Goal: Information Seeking & Learning: Learn about a topic

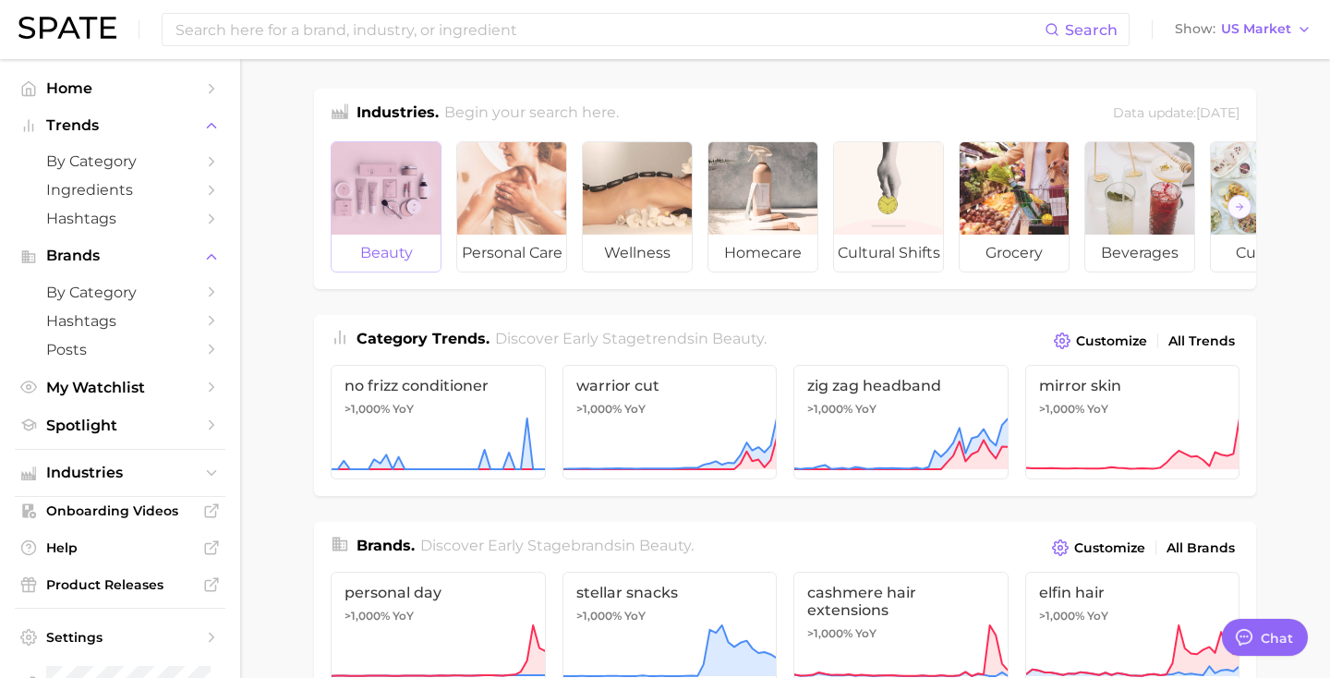
click at [380, 191] on div at bounding box center [385, 188] width 109 height 92
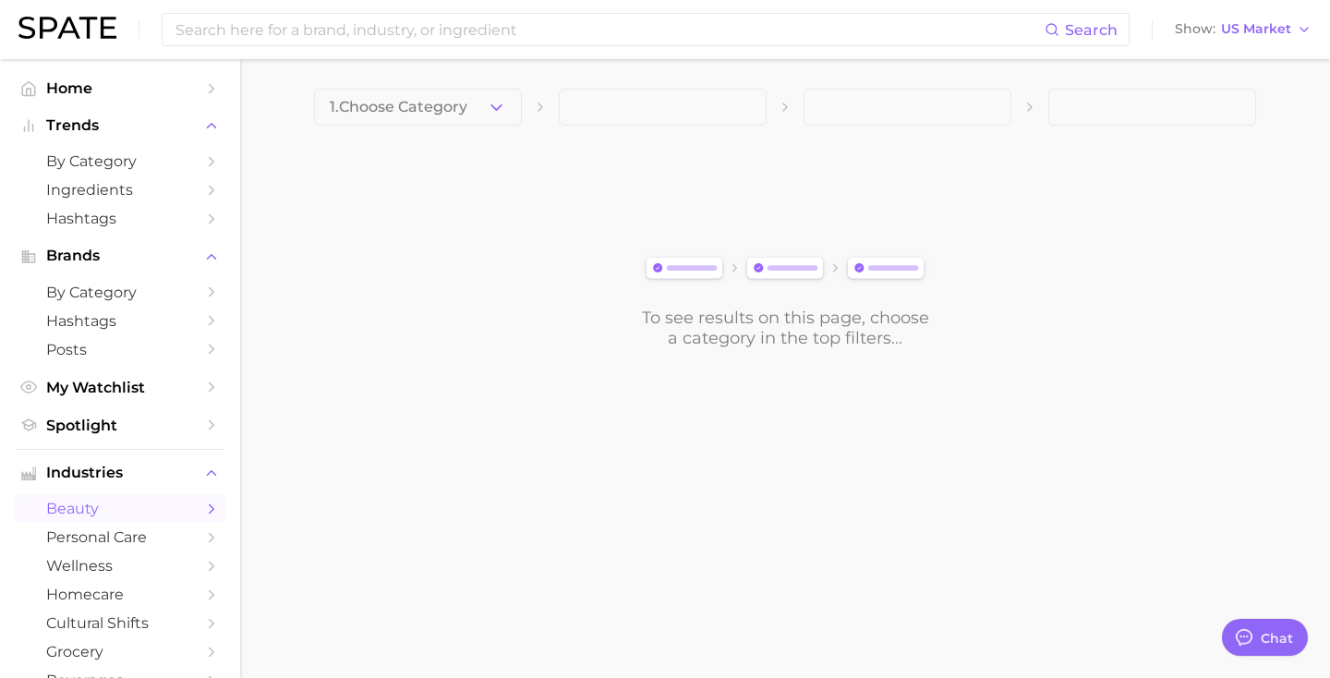
click at [427, 111] on span "1. Choose Category" at bounding box center [399, 107] width 138 height 17
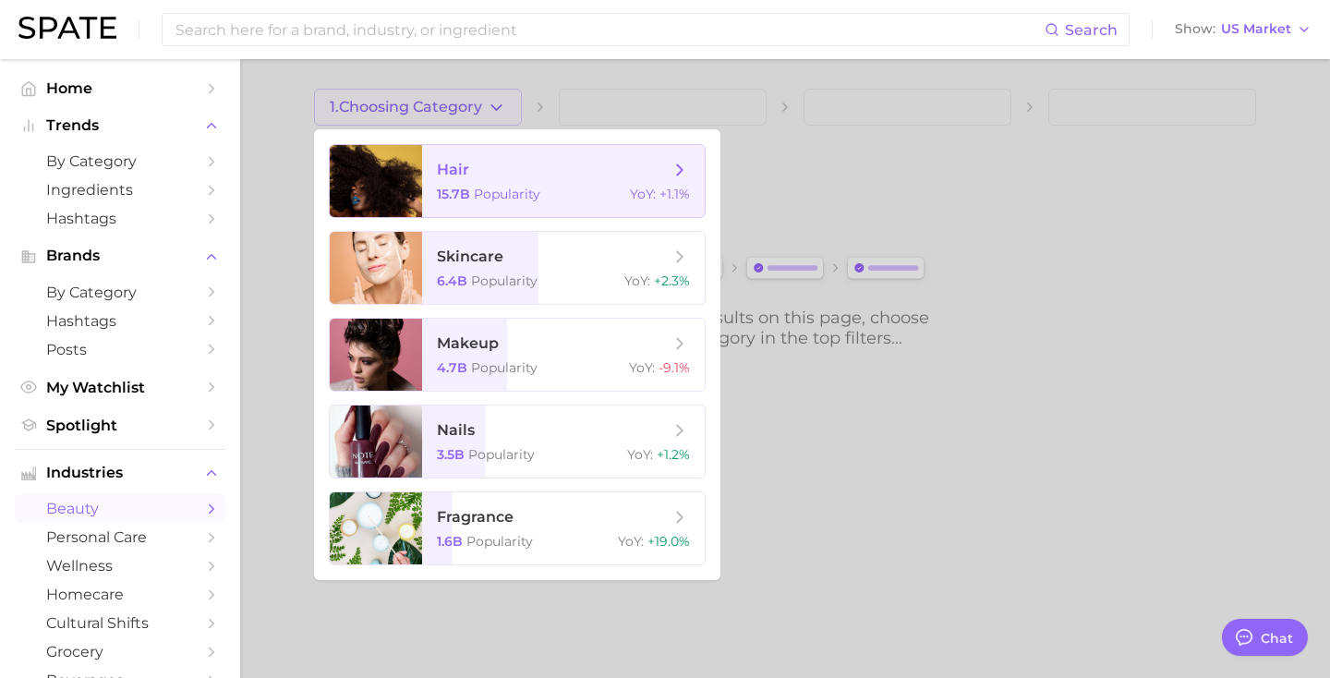
click at [444, 175] on span "hair" at bounding box center [453, 170] width 32 height 18
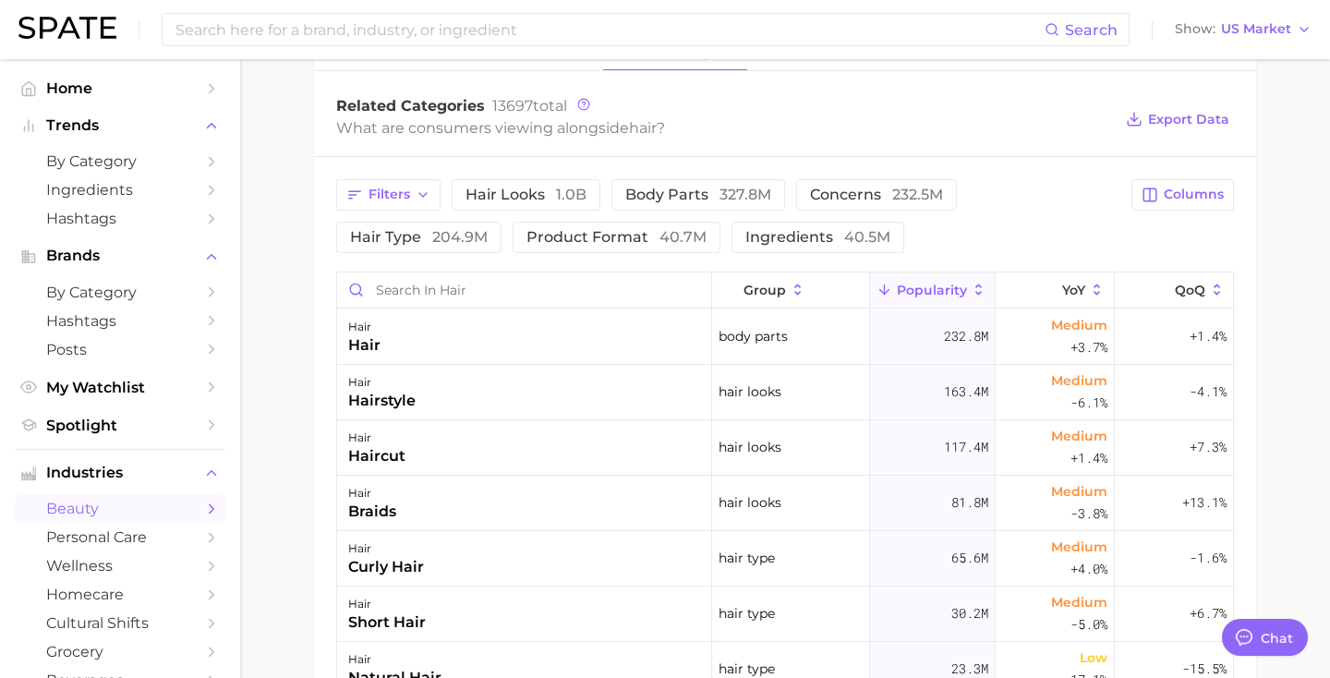
scroll to position [744, 0]
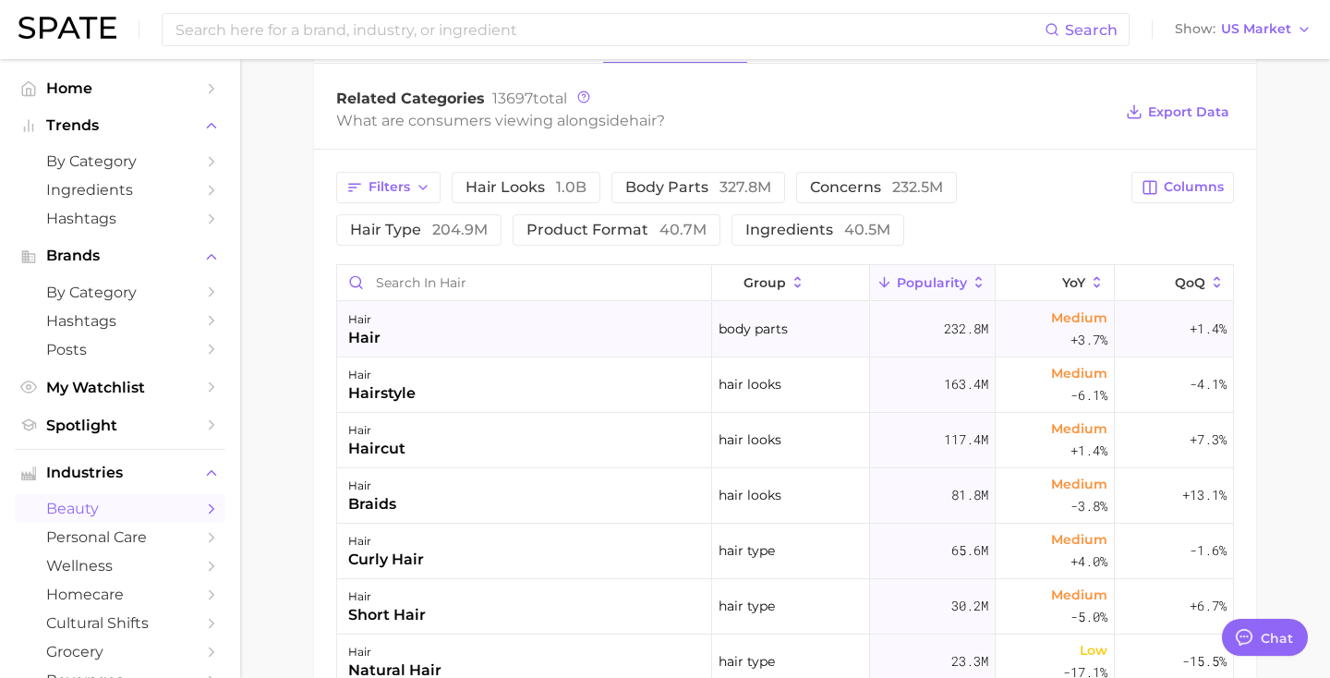
click at [922, 343] on div "232.8m" at bounding box center [933, 329] width 126 height 55
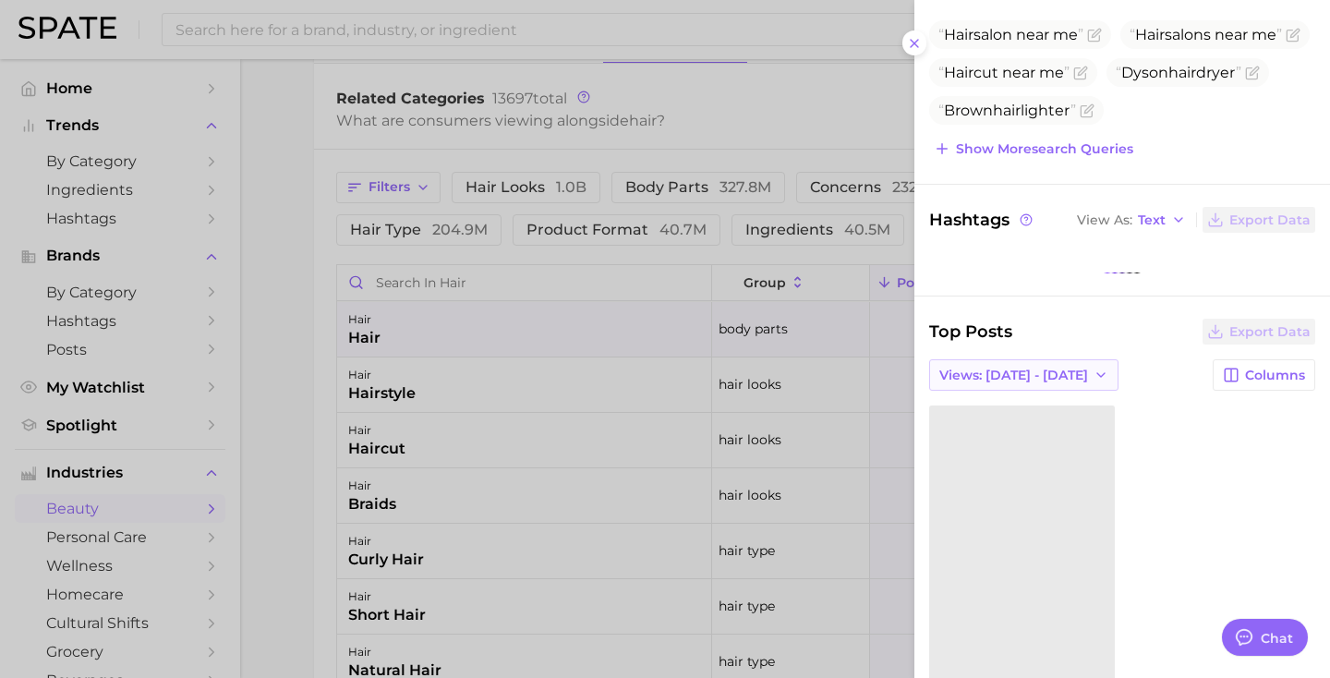
scroll to position [429, 0]
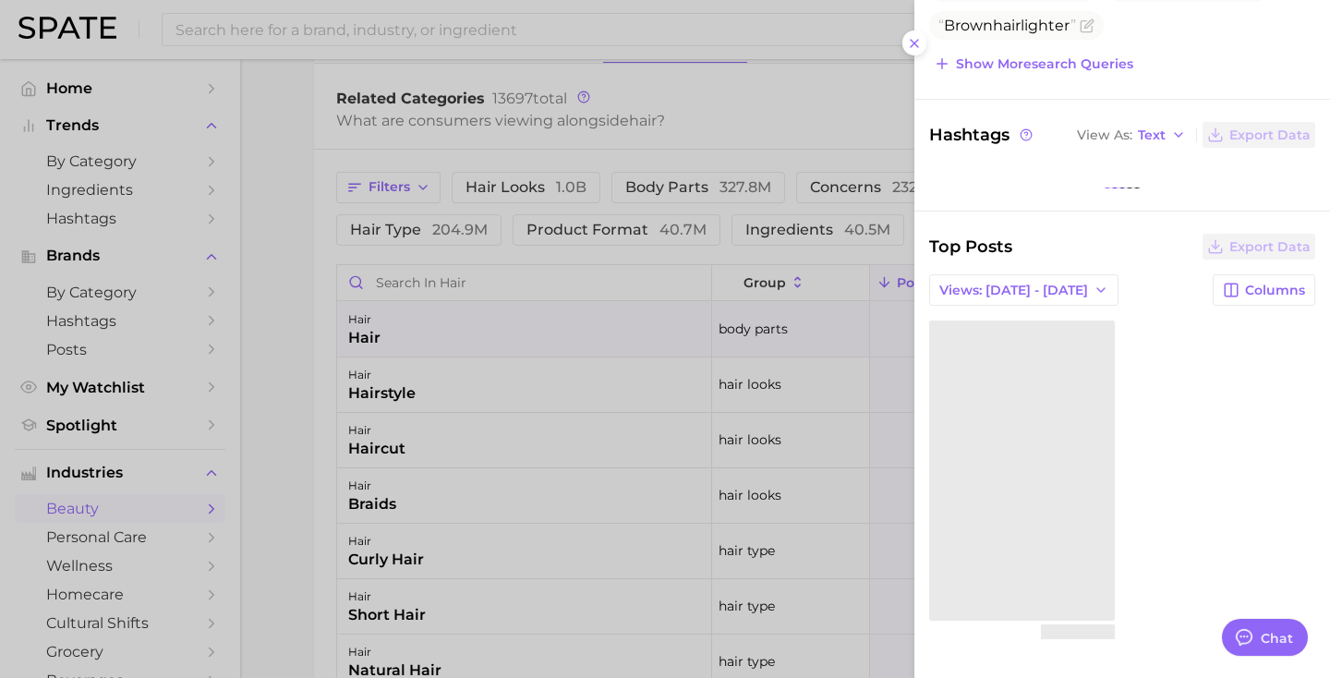
click at [766, 189] on div at bounding box center [665, 339] width 1330 height 678
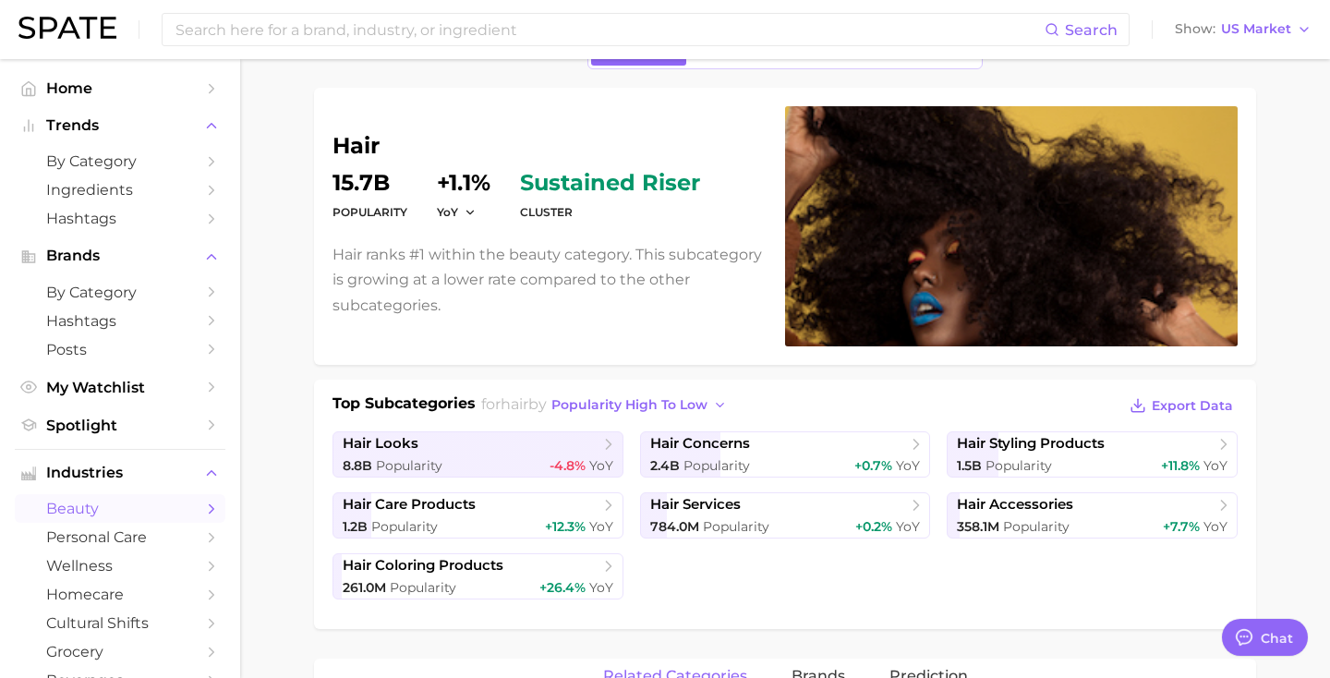
scroll to position [0, 0]
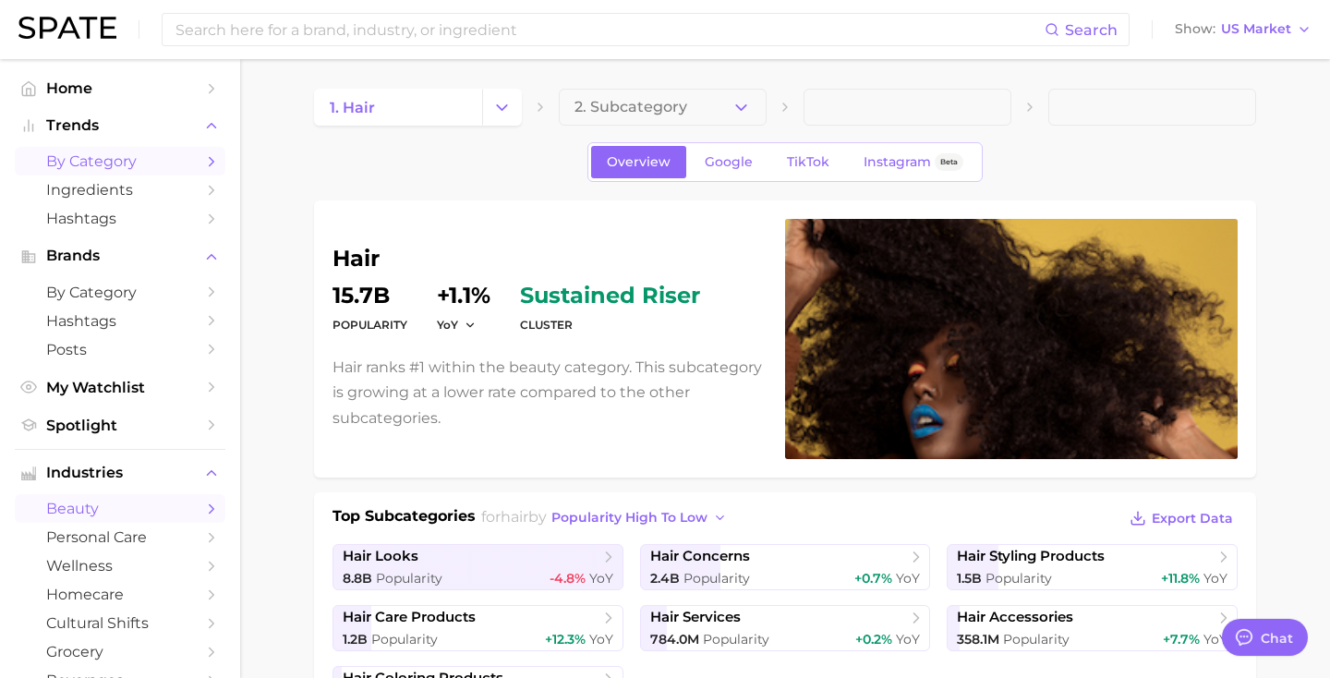
click at [190, 170] on span "by Category" at bounding box center [120, 161] width 148 height 18
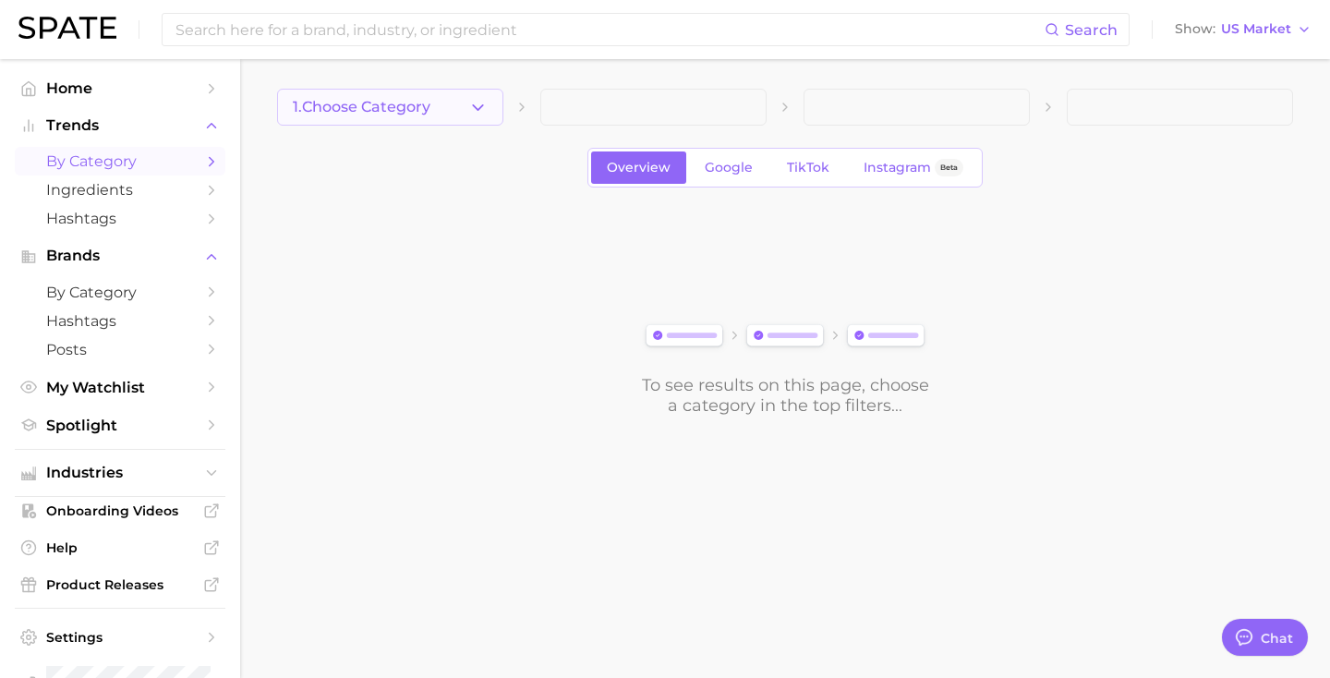
click at [390, 104] on span "1. Choose Category" at bounding box center [362, 107] width 138 height 17
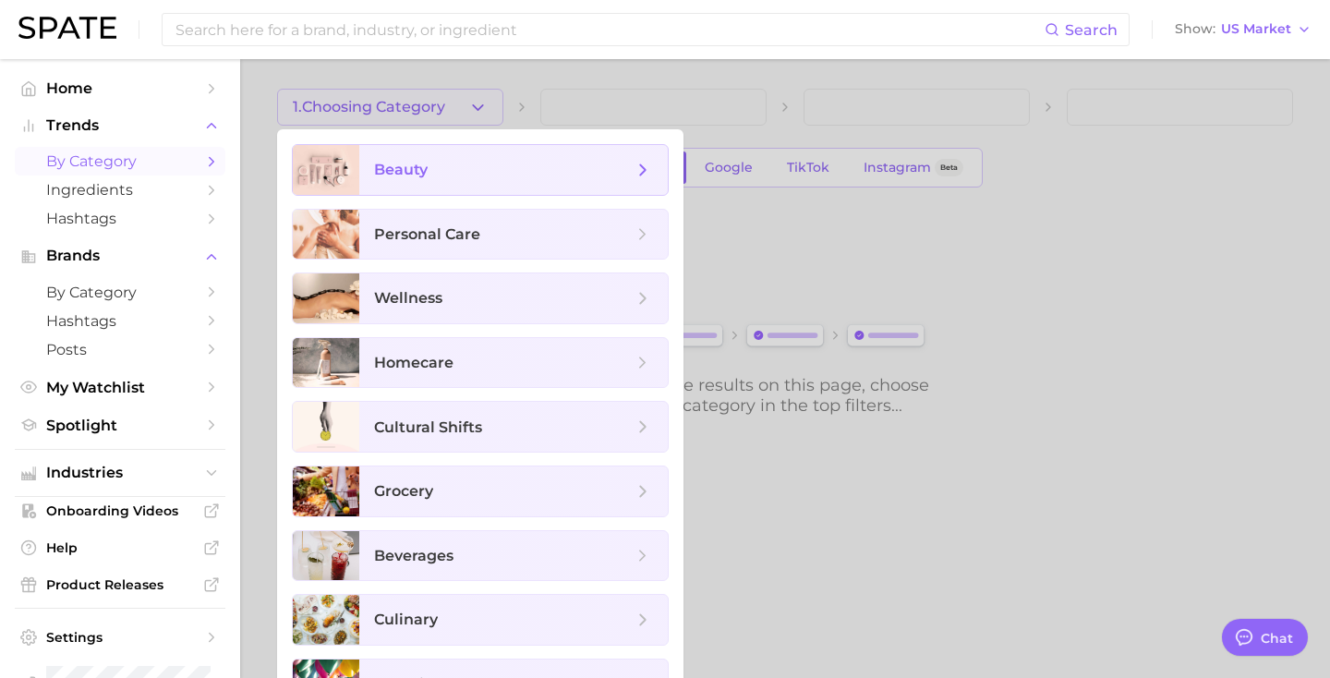
click at [408, 175] on span "beauty" at bounding box center [401, 170] width 54 height 18
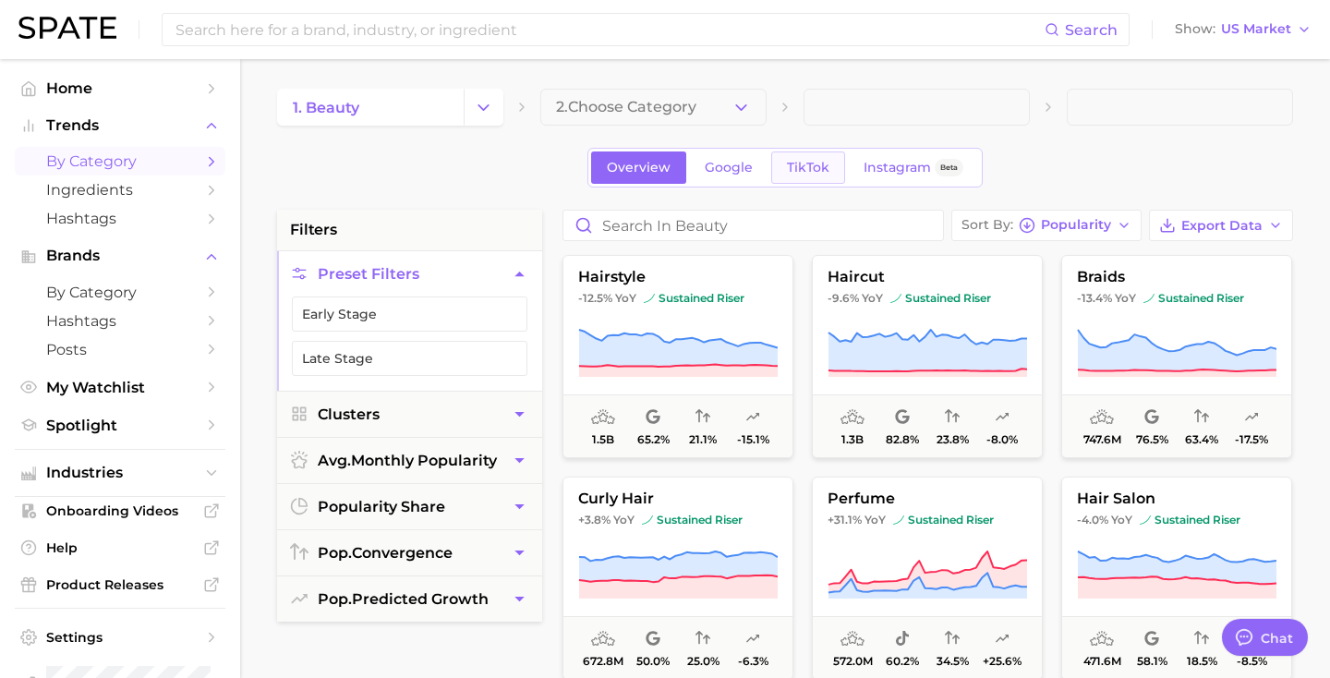
click at [816, 169] on span "TikTok" at bounding box center [808, 168] width 42 height 16
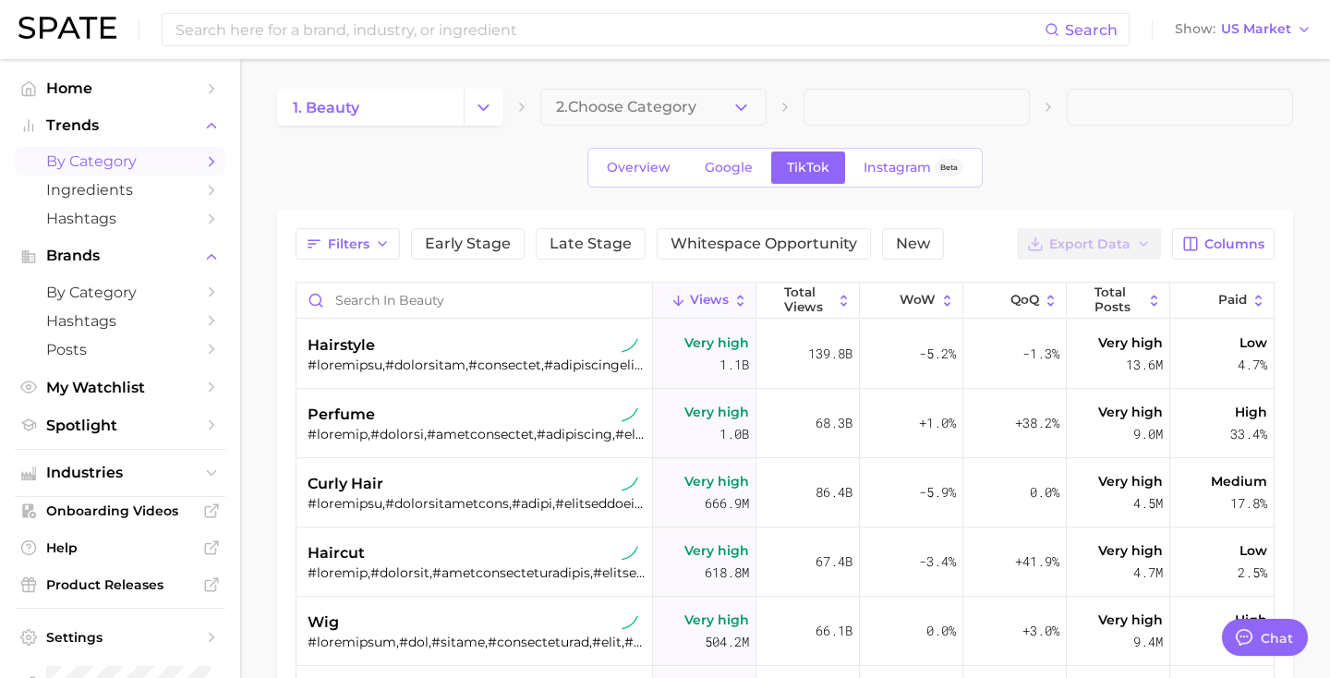
type textarea "x"
click at [632, 165] on span "Overview" at bounding box center [639, 168] width 64 height 16
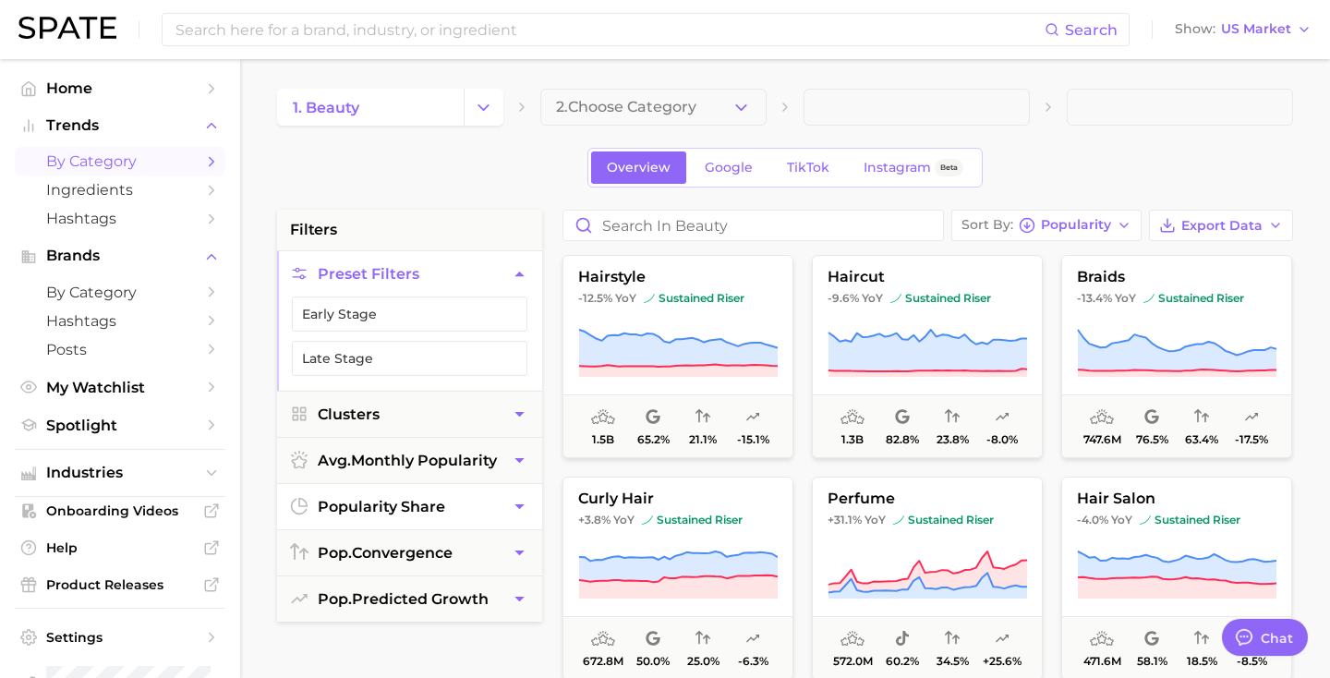
click at [454, 512] on button "popularity share" at bounding box center [409, 506] width 265 height 45
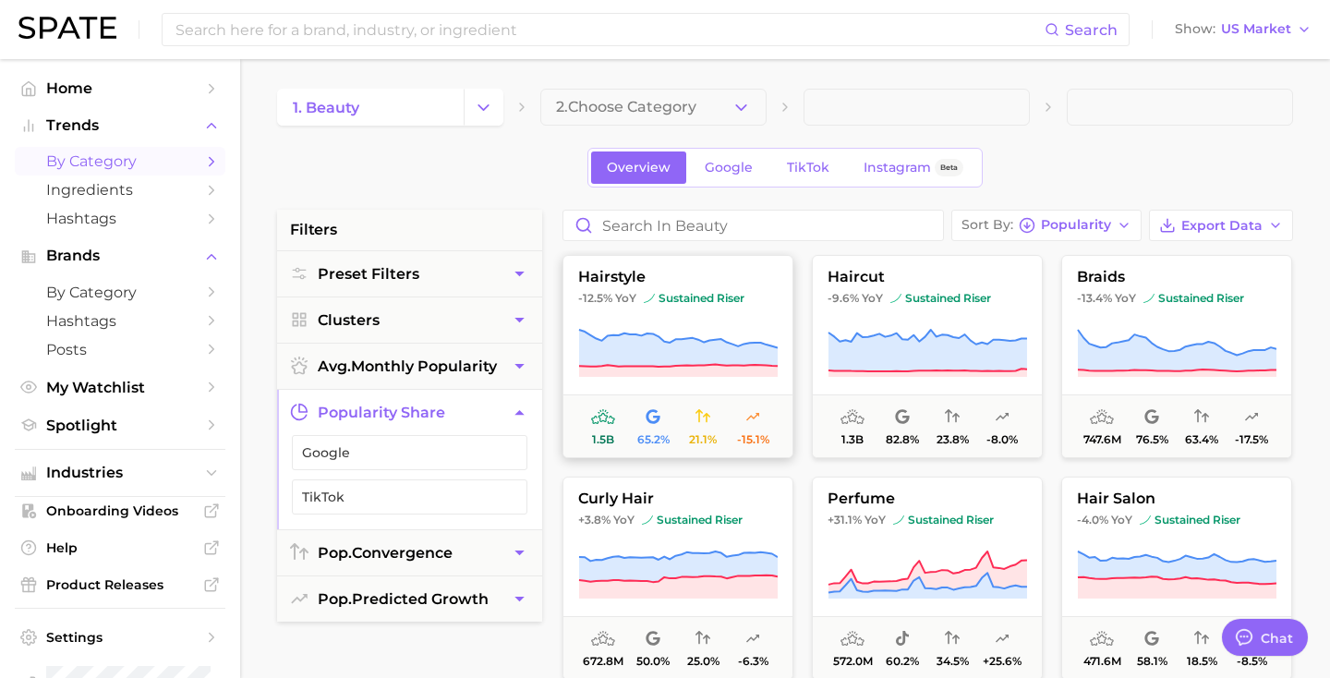
click at [670, 331] on icon at bounding box center [677, 354] width 199 height 52
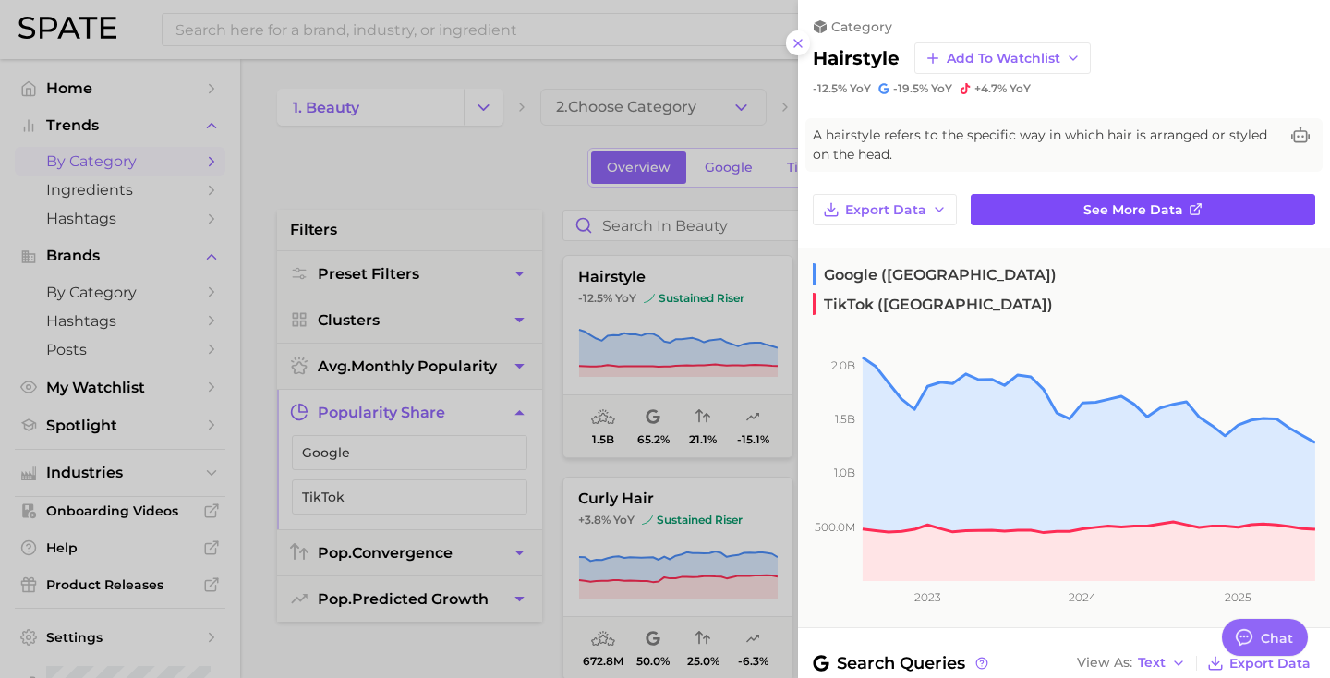
click at [1143, 202] on span "See more data" at bounding box center [1133, 210] width 100 height 16
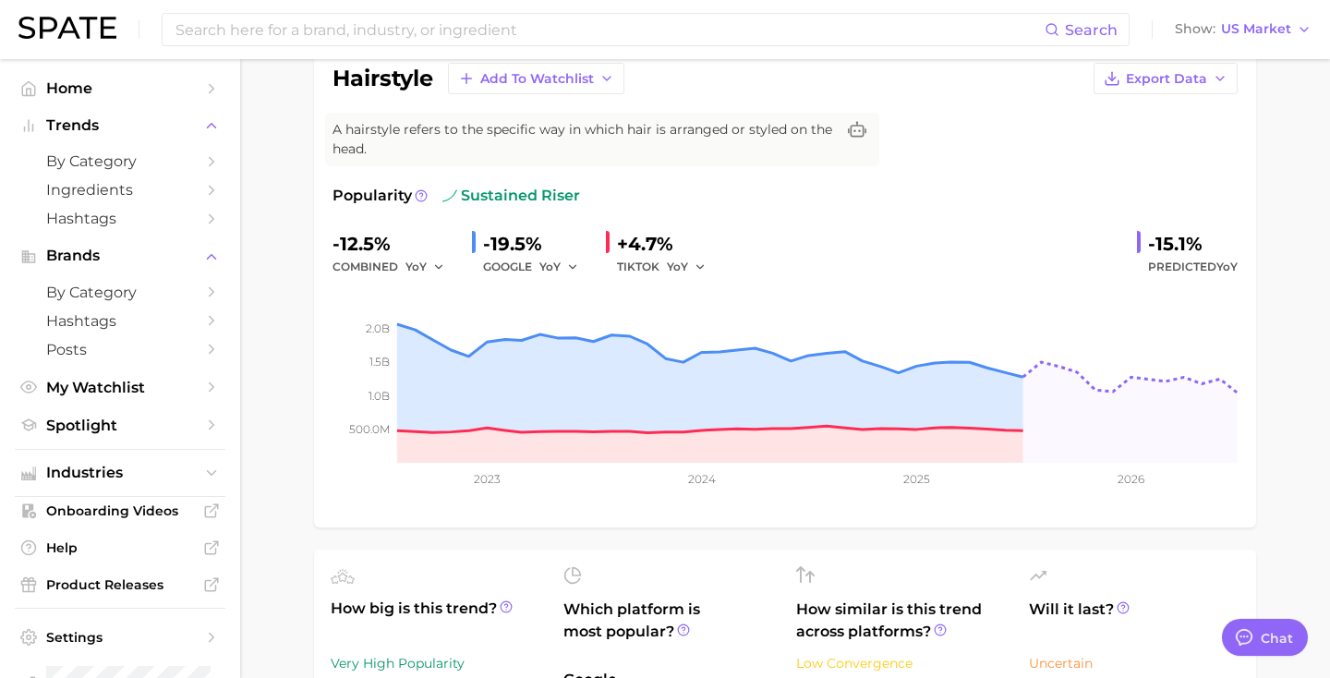
scroll to position [163, 0]
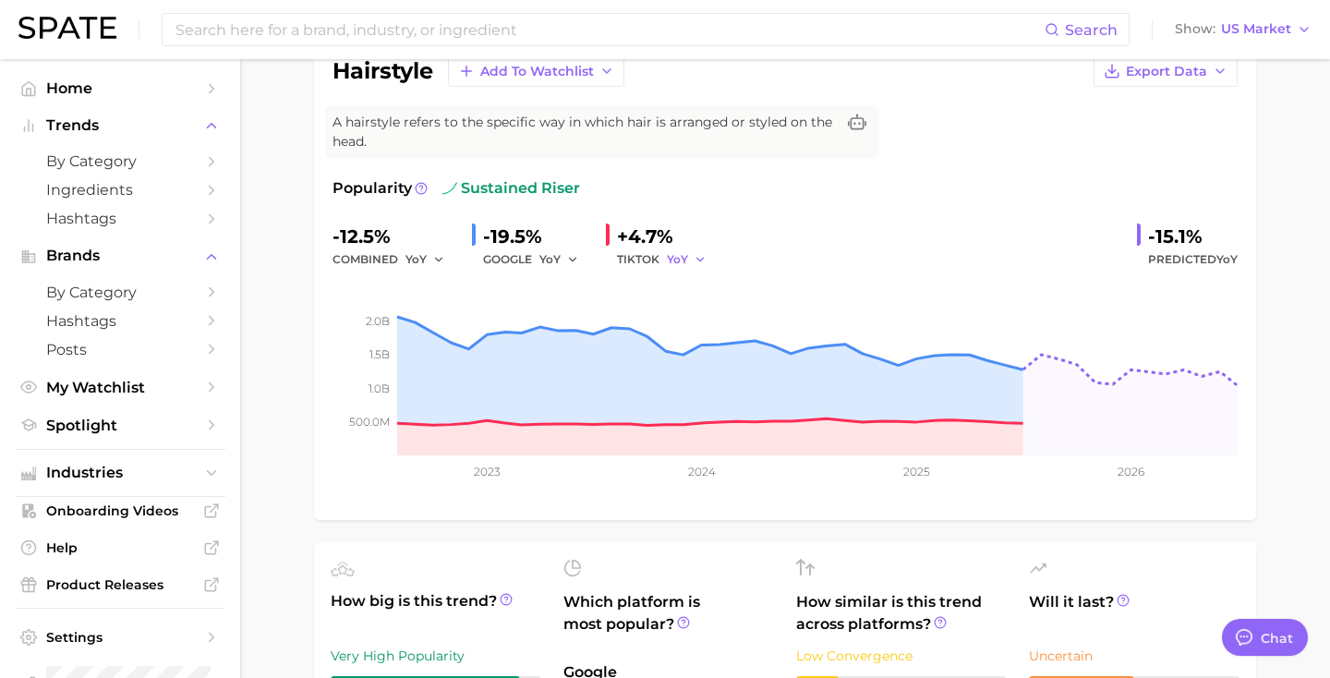
click at [680, 256] on span "YoY" at bounding box center [677, 259] width 21 height 16
click at [746, 232] on div "-12.5% combined YoY -19.5% GOOGLE YoY +4.7% TIKTOK YoY YoY QoQ MoM -15.1% Predi…" at bounding box center [784, 246] width 905 height 49
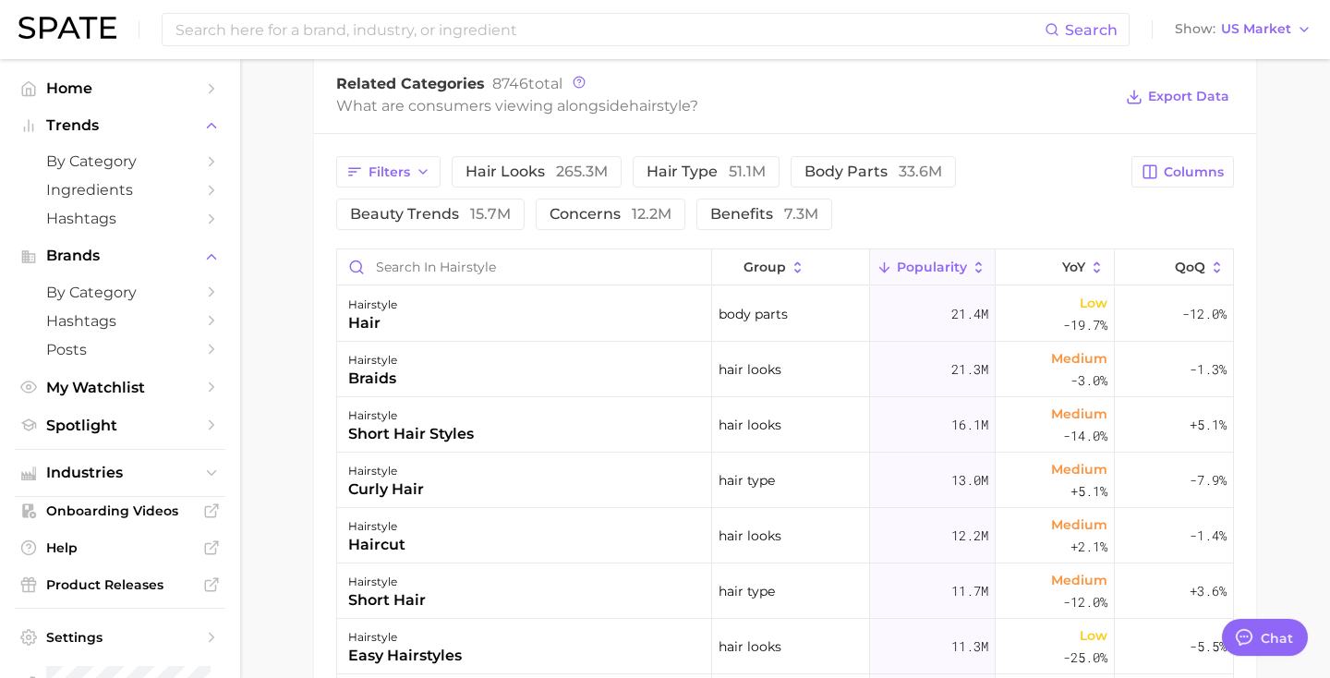
scroll to position [910, 0]
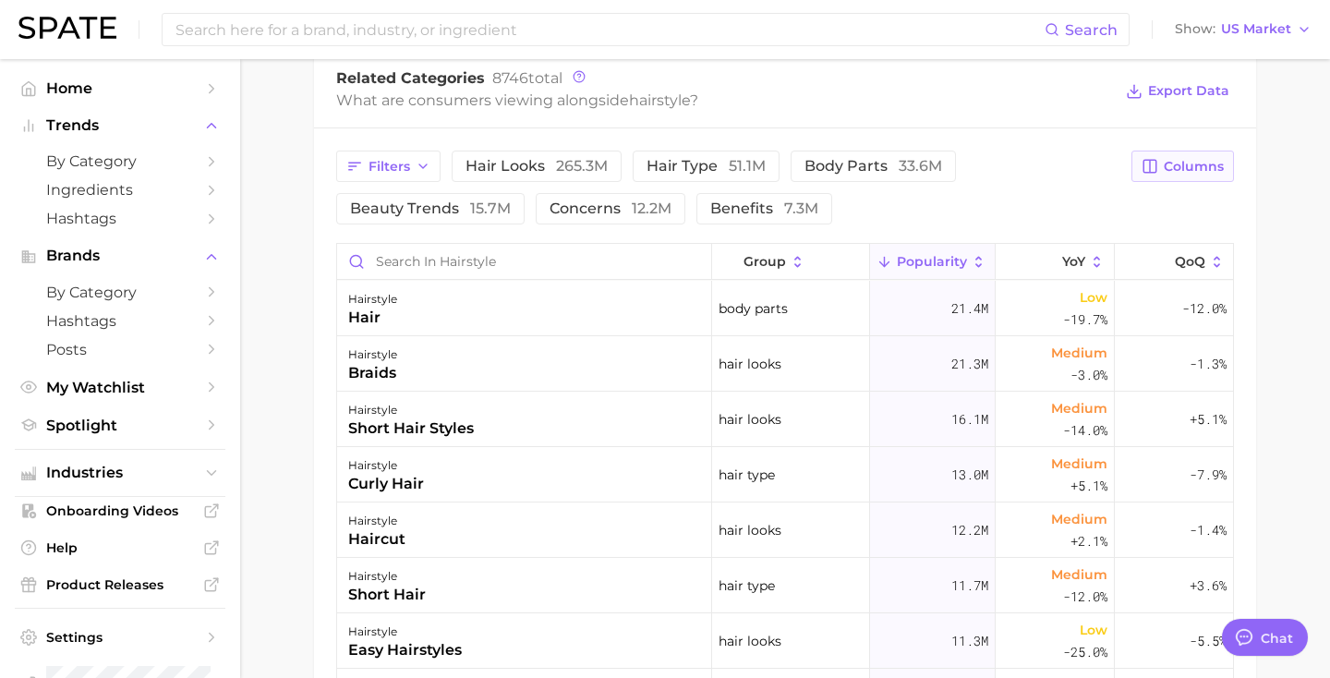
click at [1175, 173] on span "Columns" at bounding box center [1193, 167] width 60 height 16
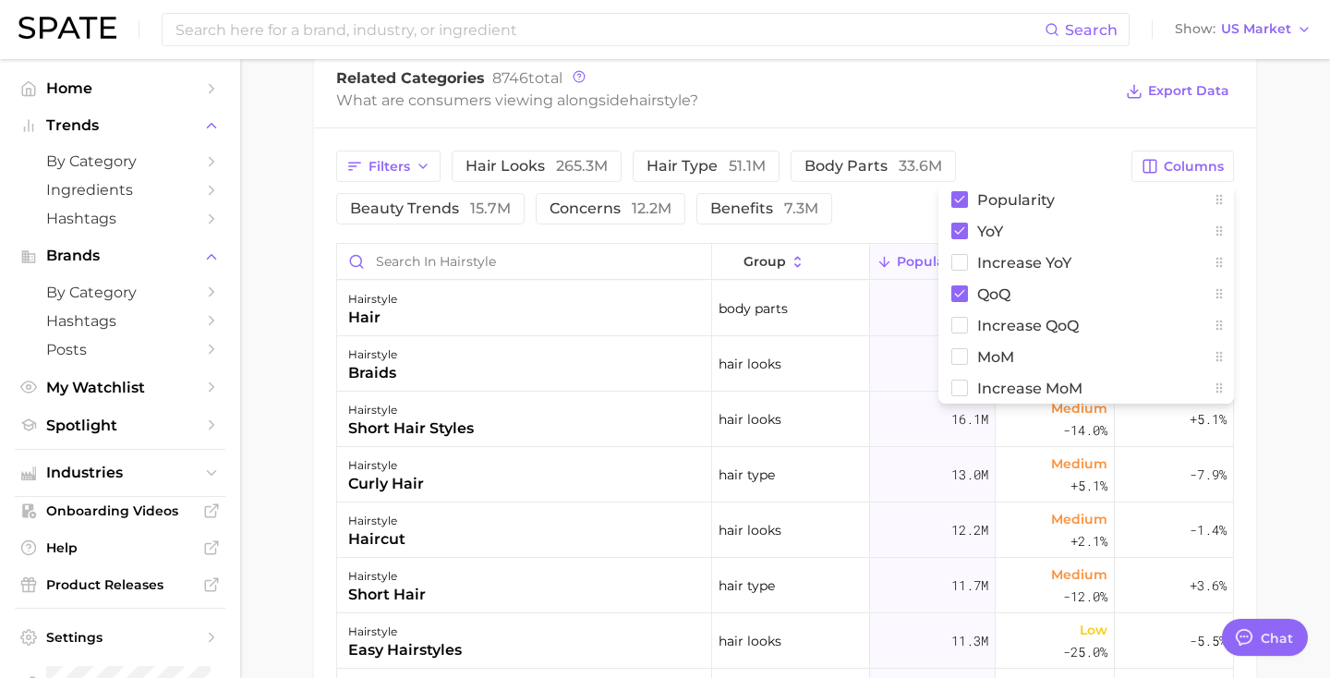
click at [1041, 157] on div "Filters hair looks 265.3m hair type 51.1m body parts 33.6m beauty trends 15.7m …" at bounding box center [728, 188] width 784 height 74
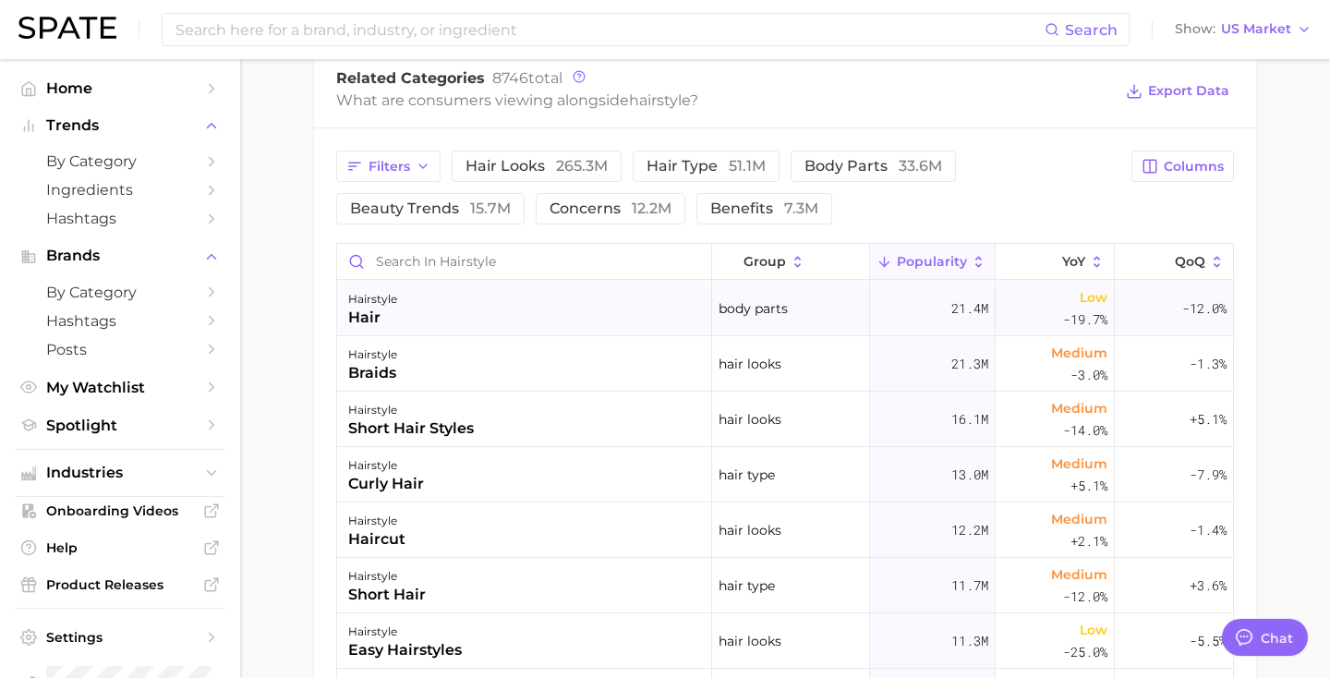
click at [846, 322] on div "body parts" at bounding box center [790, 308] width 157 height 55
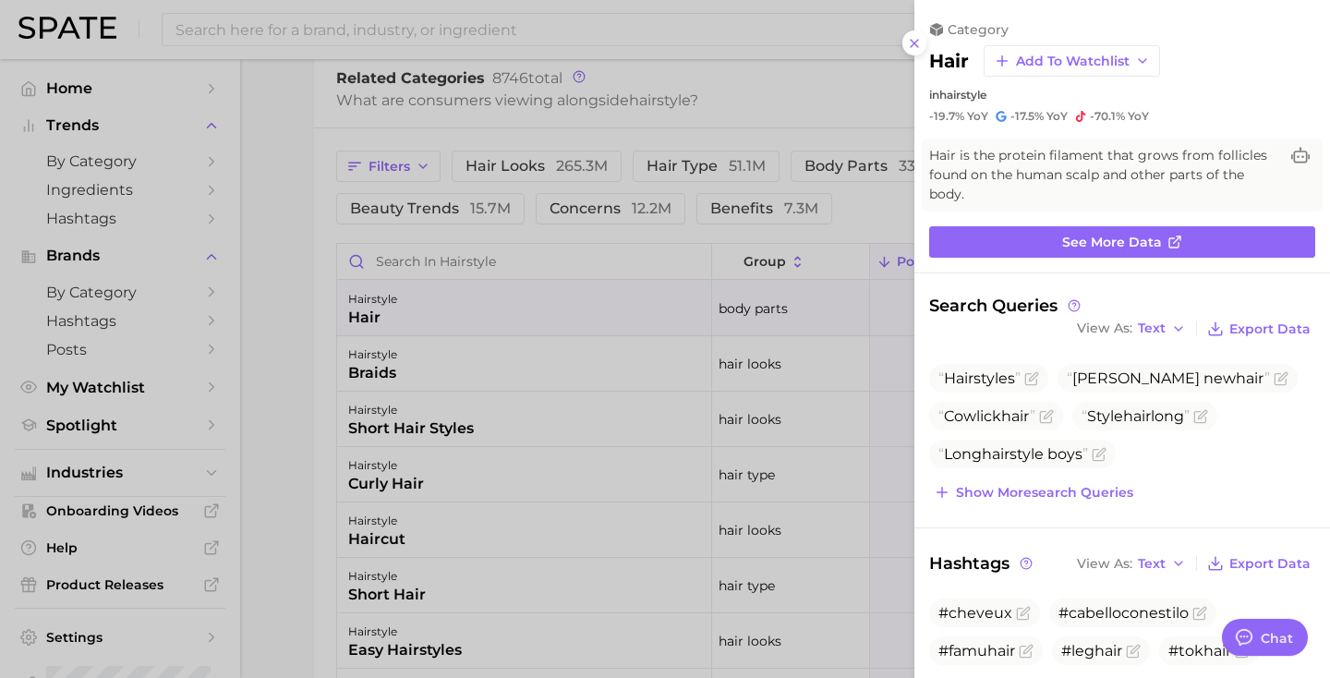
scroll to position [0, 0]
click at [916, 44] on line at bounding box center [913, 43] width 7 height 7
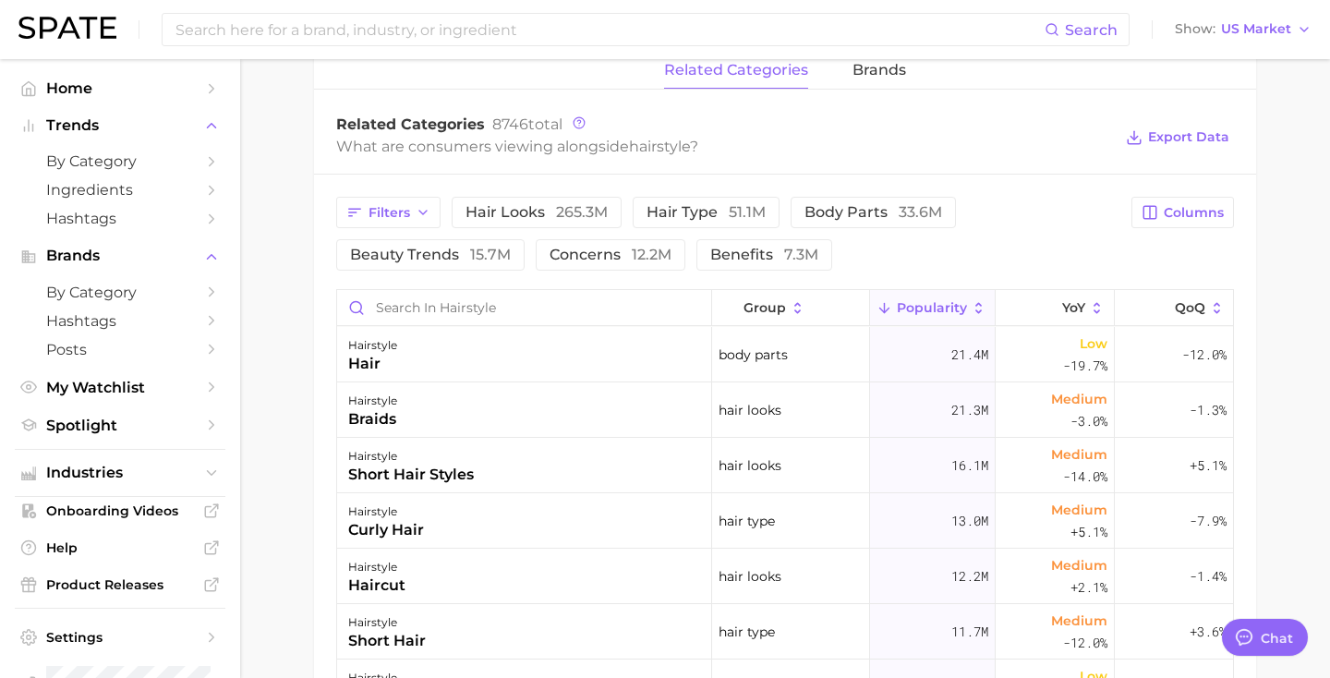
scroll to position [849, 0]
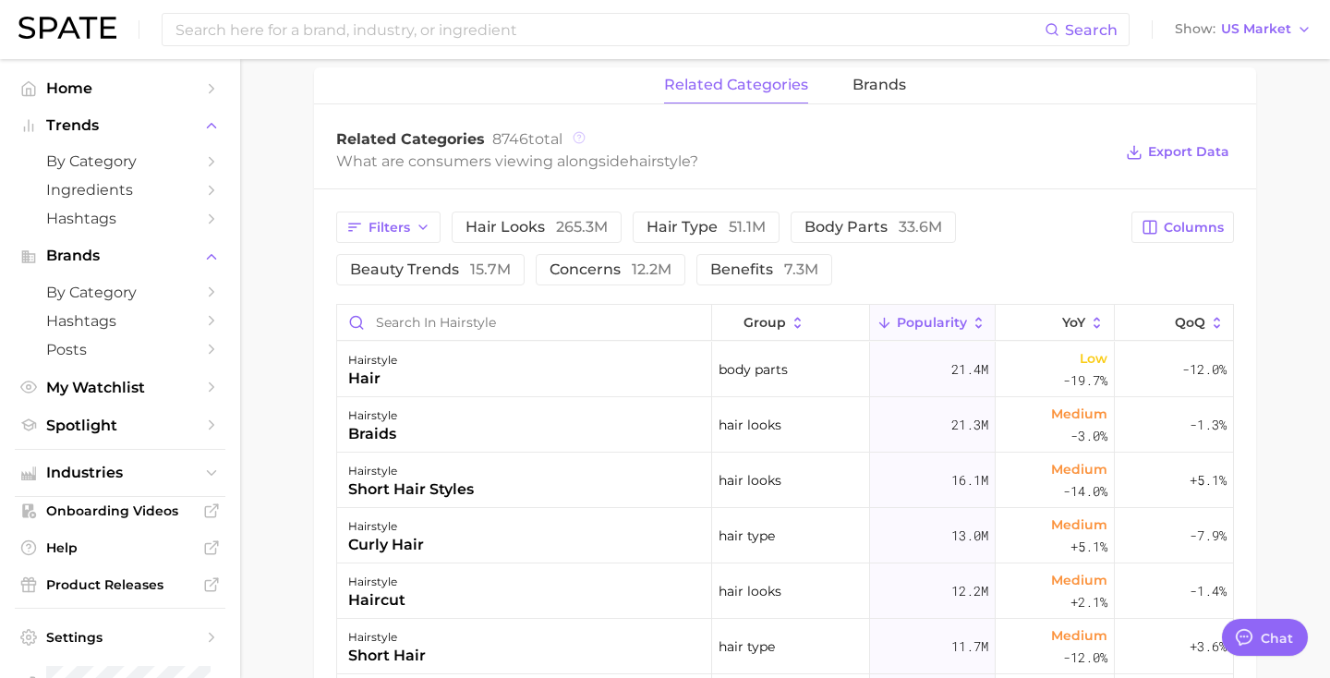
click at [580, 132] on icon at bounding box center [578, 137] width 13 height 13
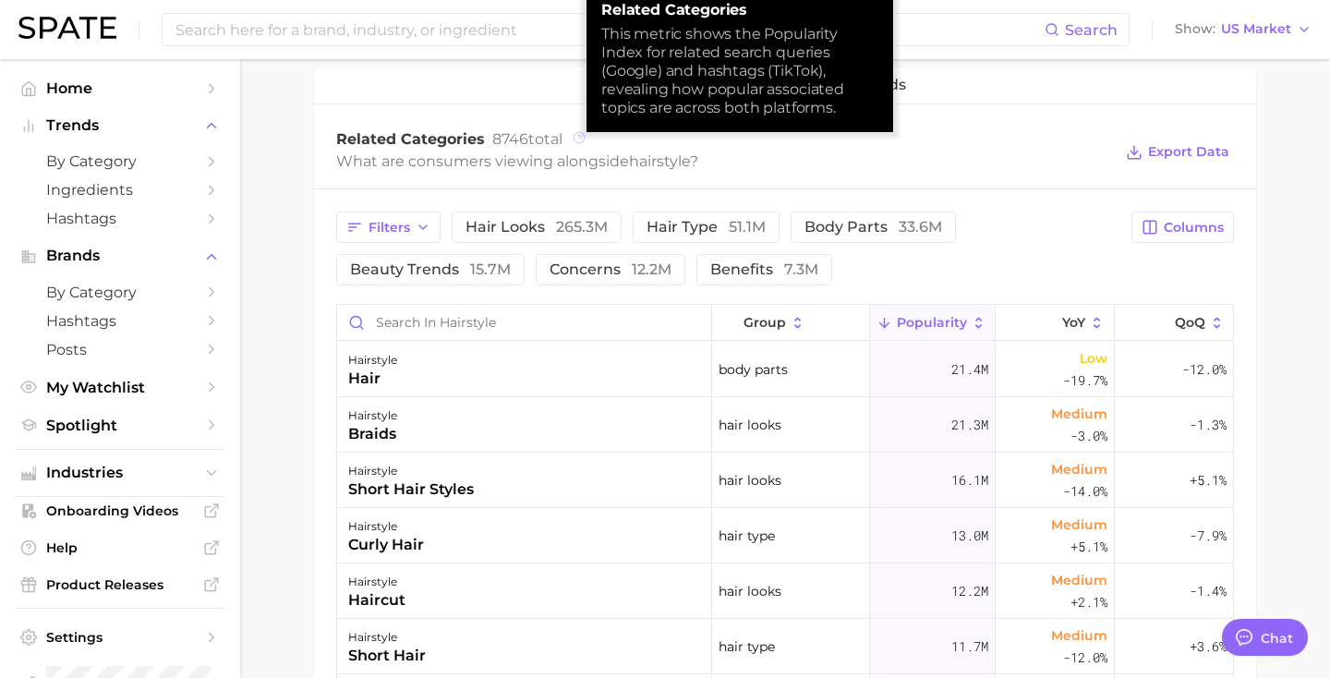
click at [580, 132] on icon at bounding box center [578, 137] width 13 height 13
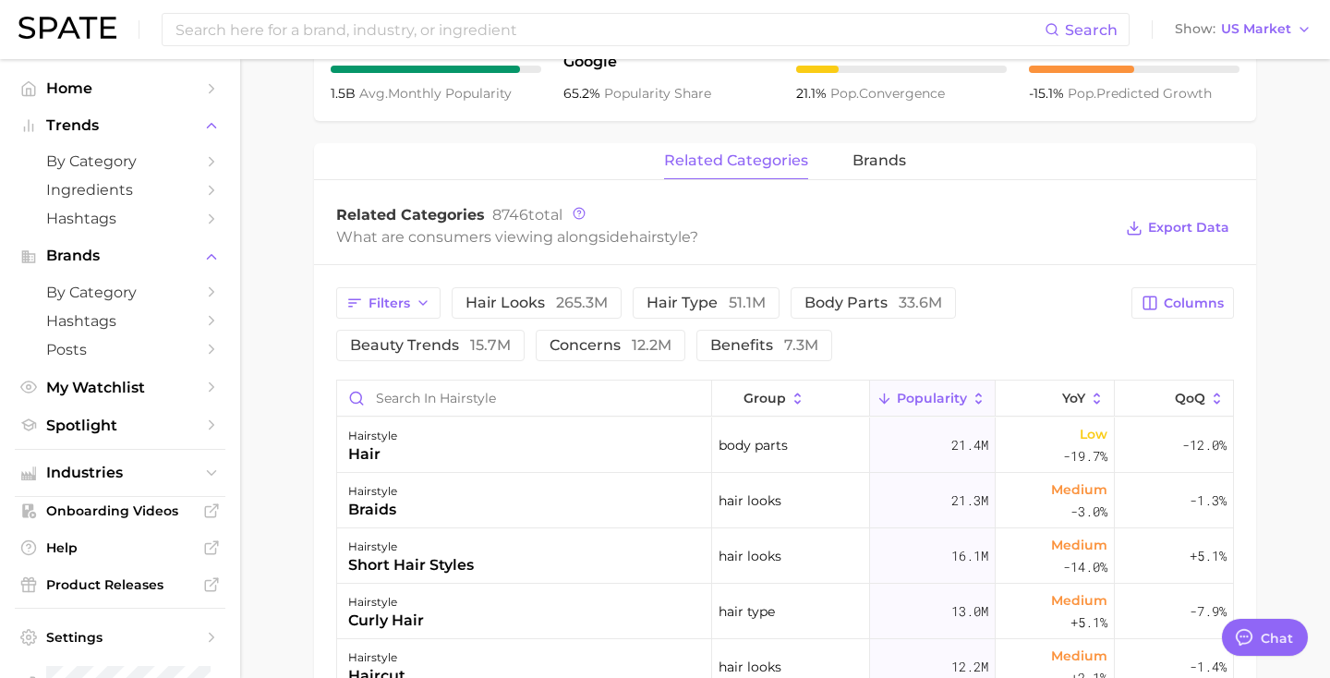
scroll to position [761, 0]
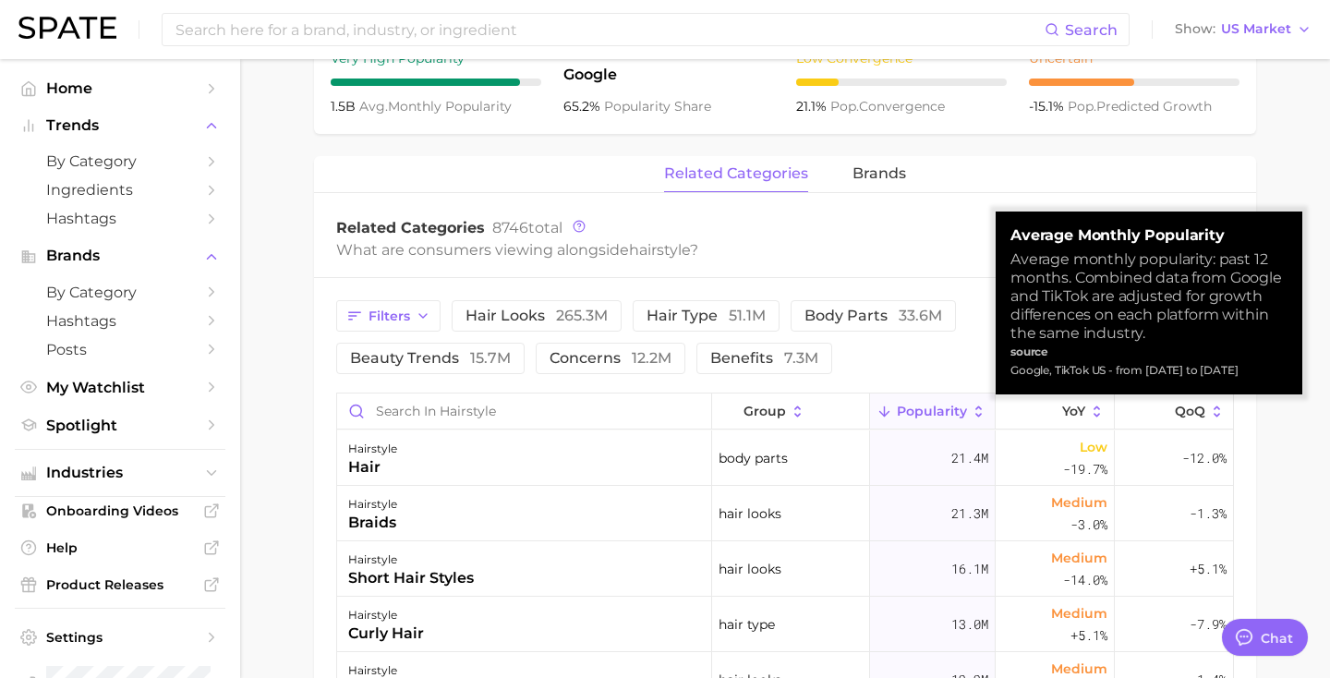
drag, startPoint x: 1012, startPoint y: 235, endPoint x: 1268, endPoint y: 376, distance: 292.2
click at [1268, 376] on div "Average Monthly Popularity Average monthly popularity: past 12 months. Combined…" at bounding box center [1148, 302] width 277 height 153
click at [1268, 376] on div "Google, TikTok US - from [DATE] to [DATE]" at bounding box center [1148, 370] width 277 height 18
drag, startPoint x: 1268, startPoint y: 376, endPoint x: 1008, endPoint y: 229, distance: 298.1
click at [1008, 229] on div "Average Monthly Popularity Average monthly popularity: past 12 months. Combined…" at bounding box center [1148, 302] width 307 height 183
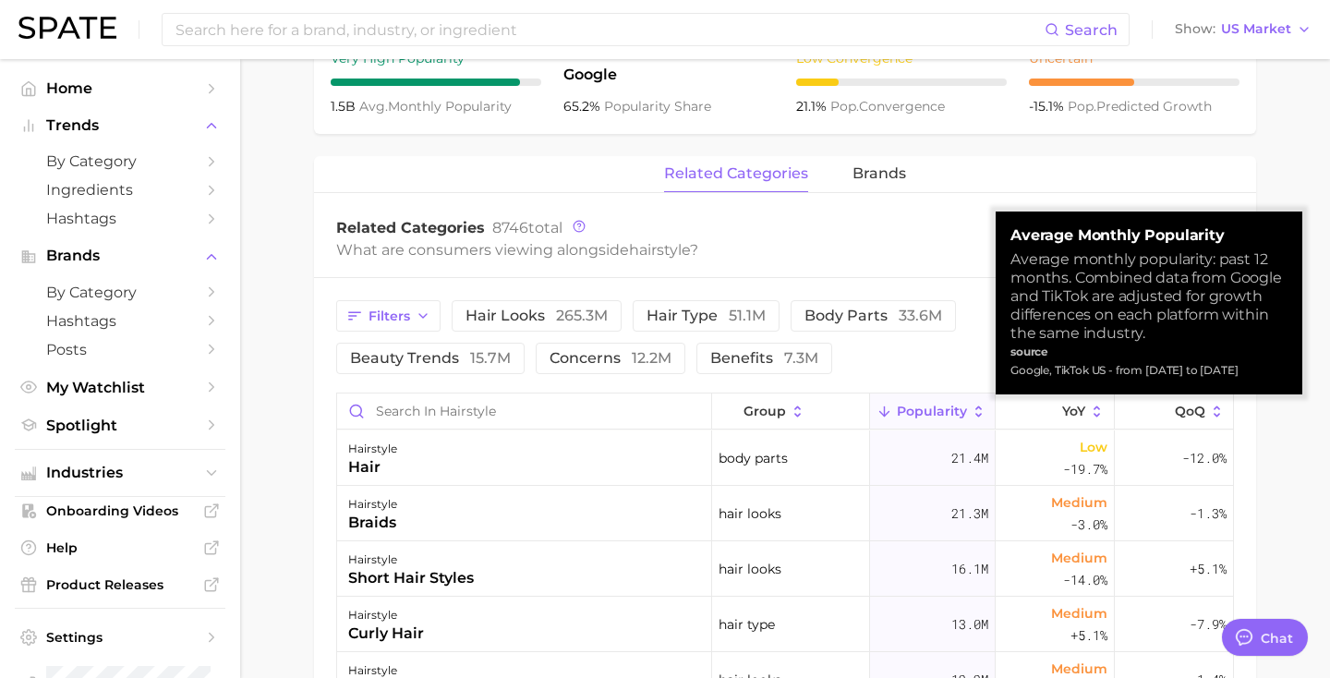
click at [1008, 229] on div "Average Monthly Popularity Average monthly popularity: past 12 months. Combined…" at bounding box center [1148, 302] width 307 height 183
click at [892, 227] on div "Related Categories 8746 total" at bounding box center [724, 228] width 776 height 18
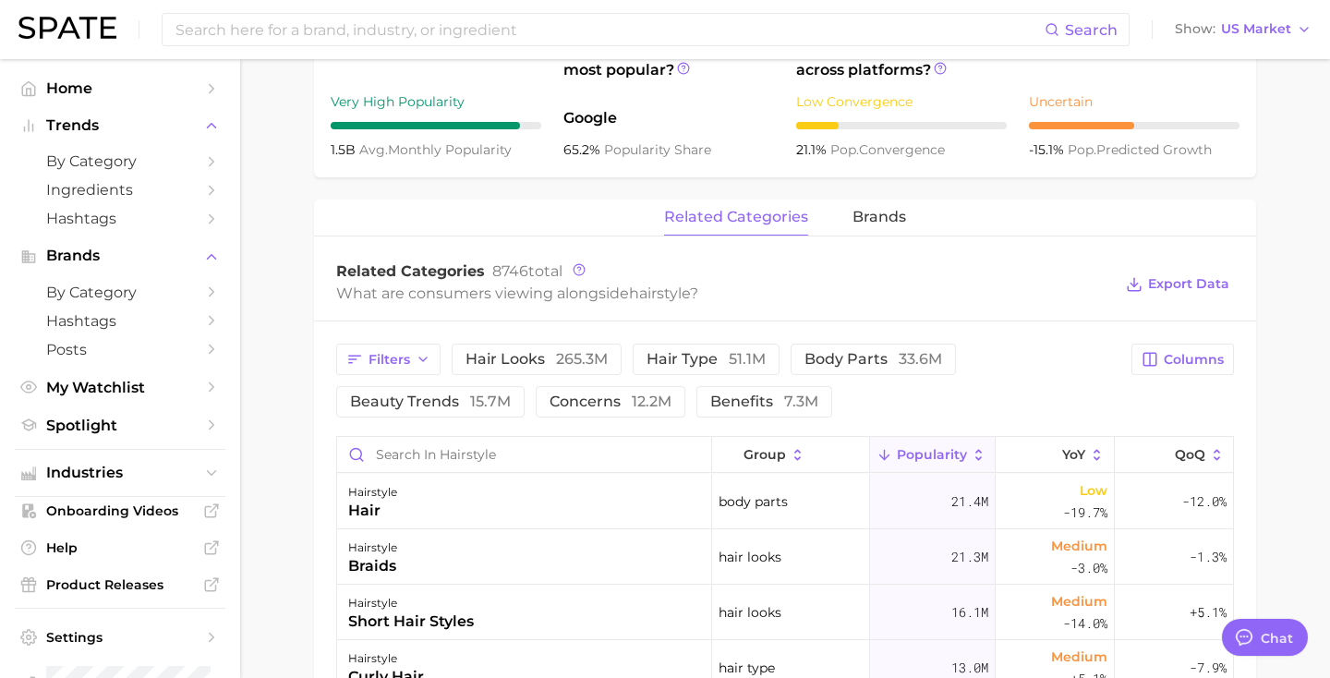
scroll to position [699, 0]
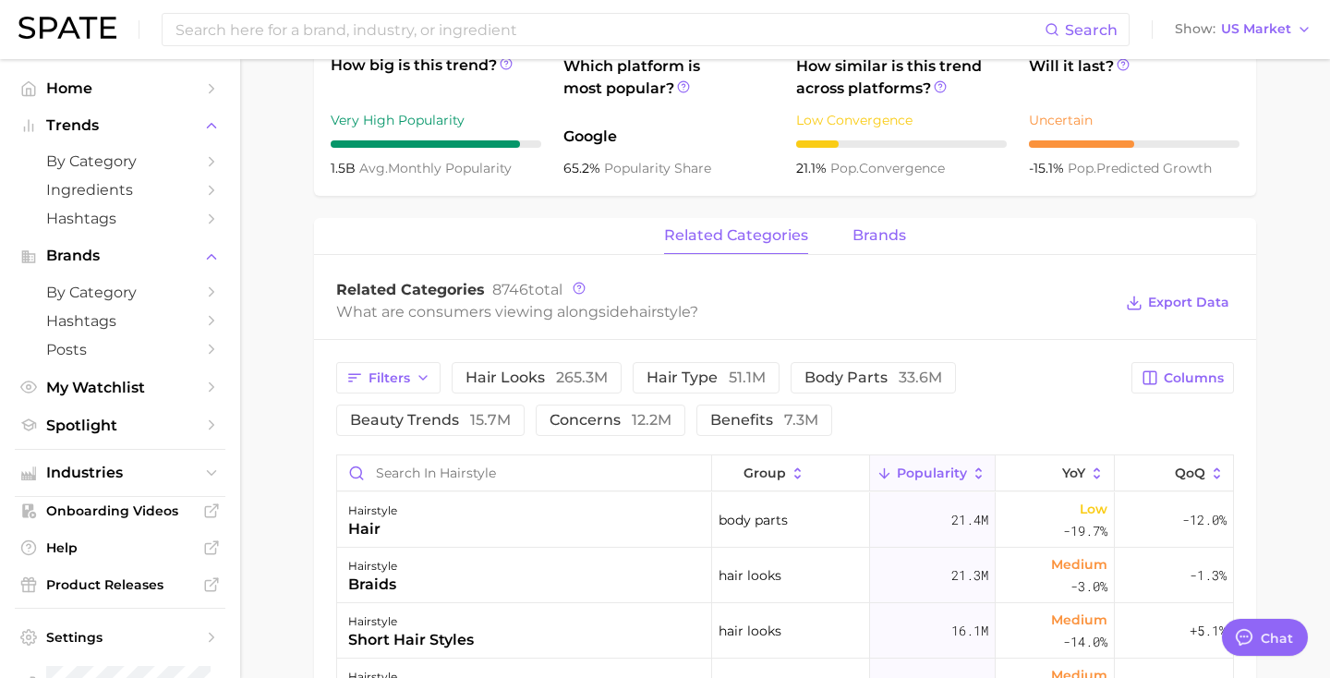
click at [864, 247] on button "brands" at bounding box center [879, 236] width 54 height 36
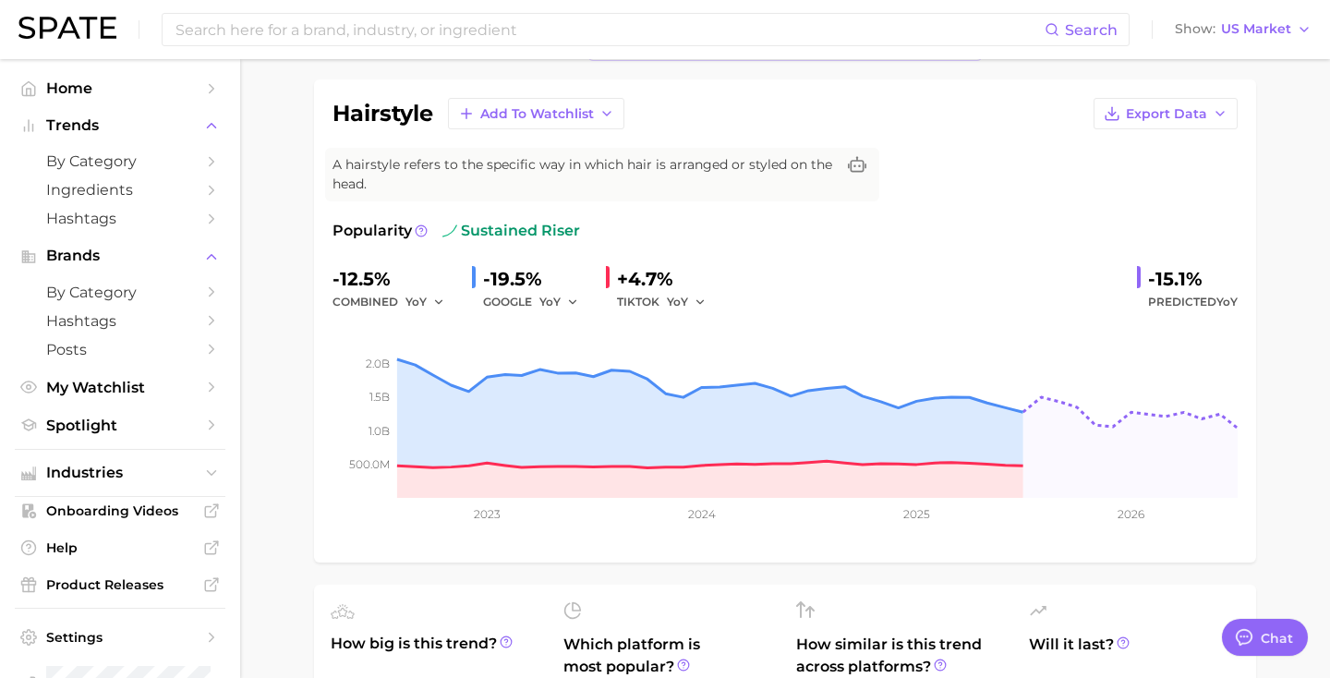
scroll to position [0, 0]
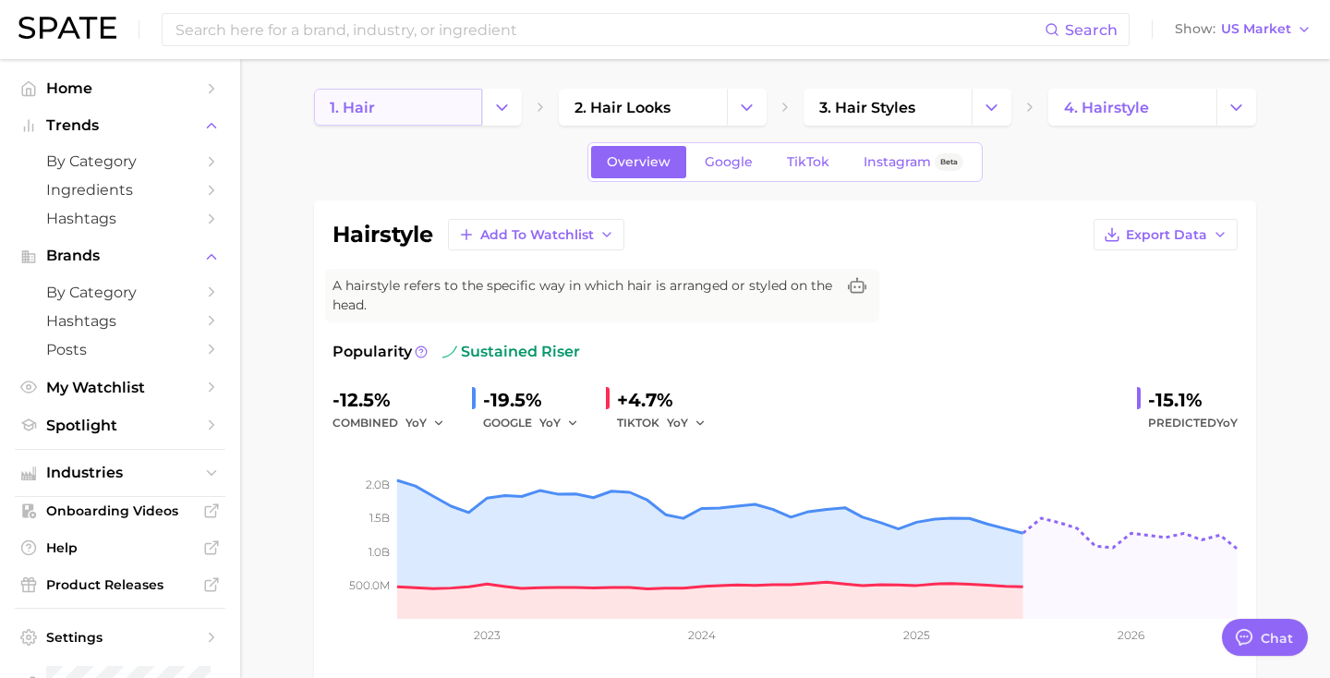
click at [381, 116] on link "1. hair" at bounding box center [398, 107] width 168 height 37
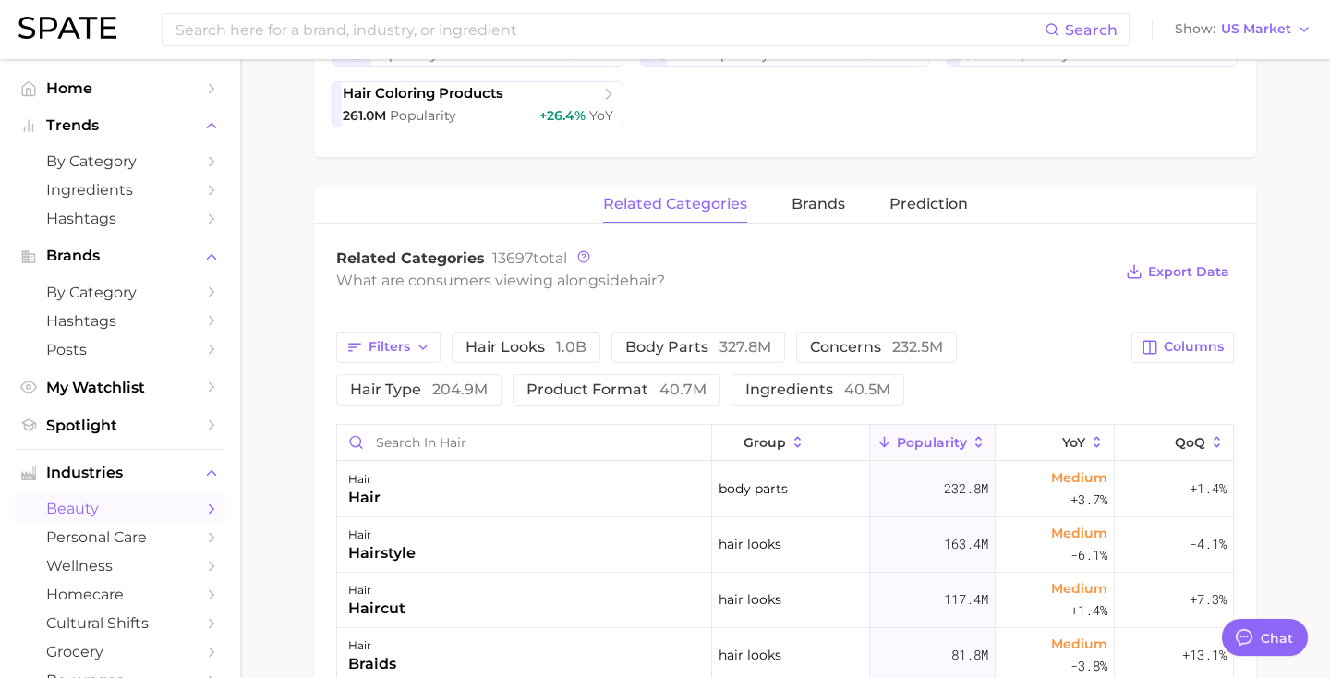
scroll to position [555, 0]
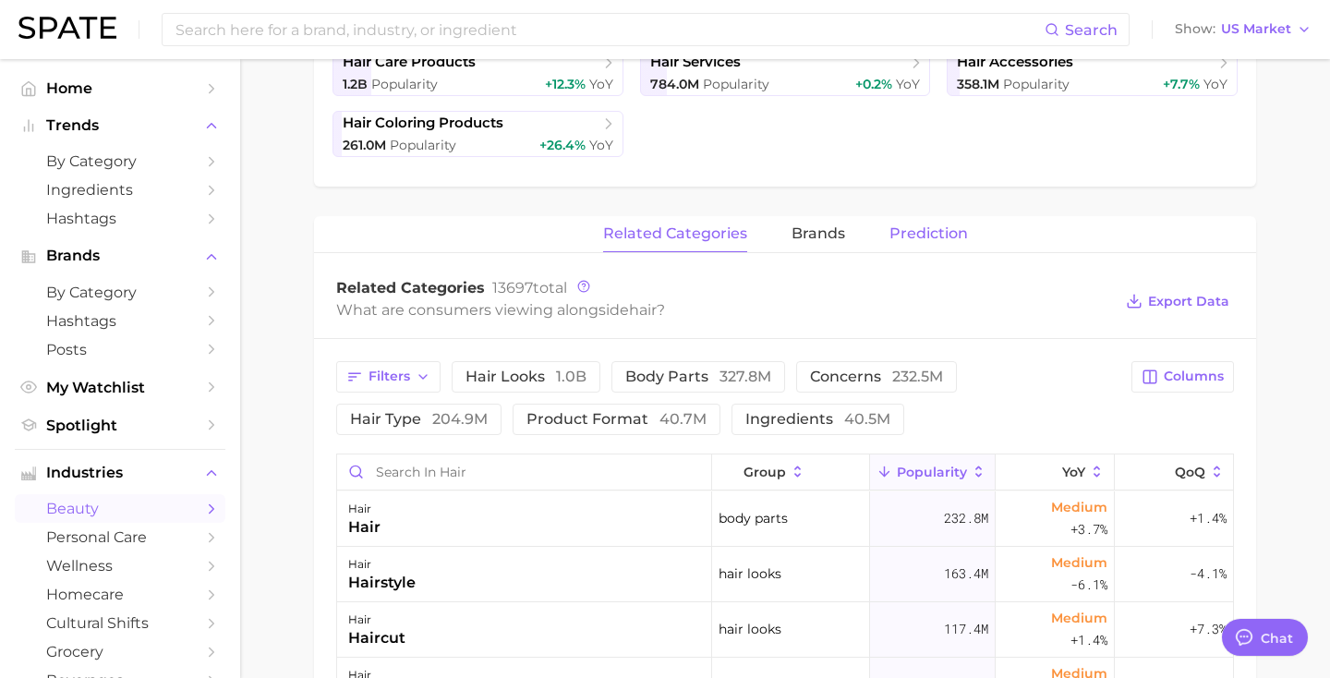
click at [939, 230] on span "Prediction" at bounding box center [928, 233] width 78 height 17
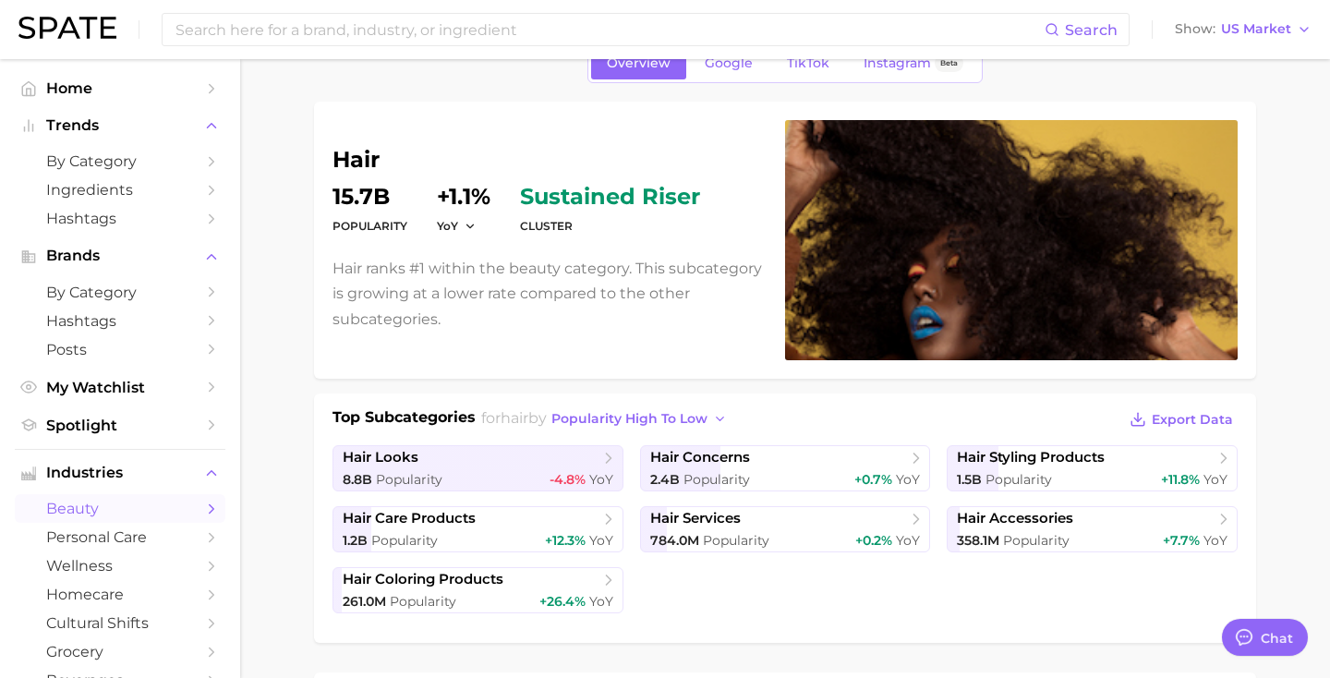
scroll to position [0, 0]
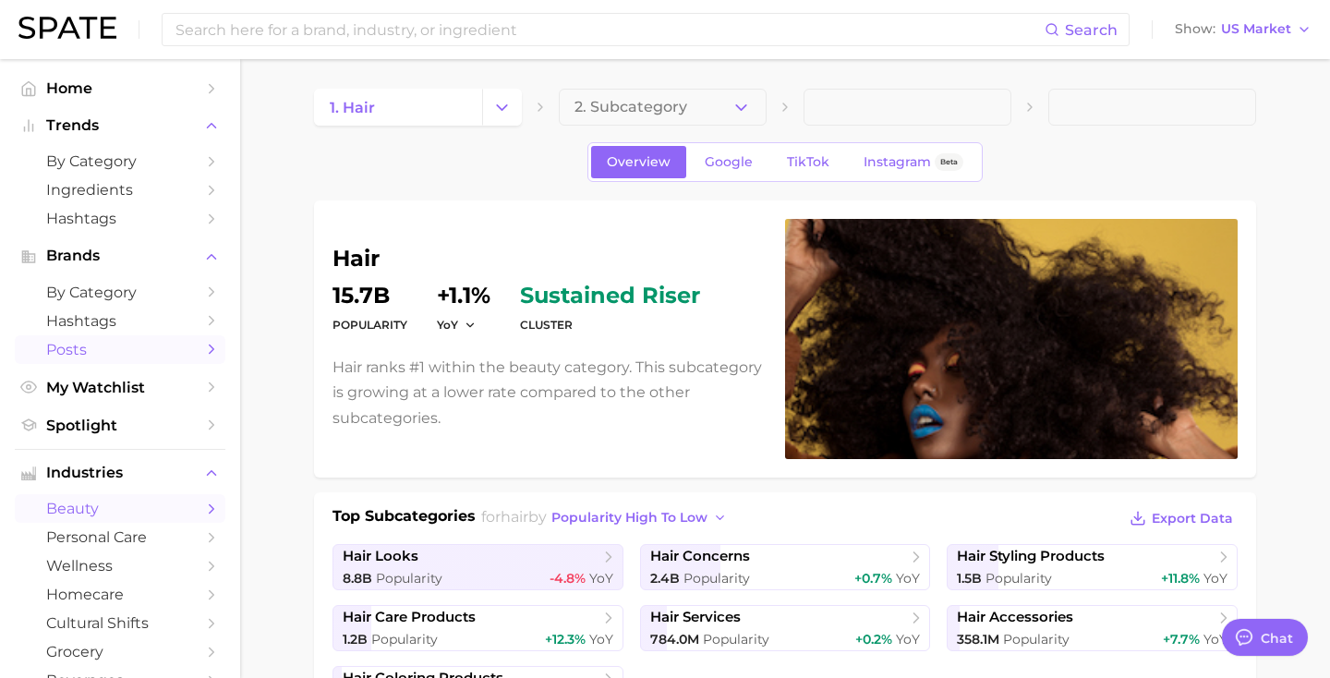
click at [103, 356] on span "Posts" at bounding box center [120, 350] width 148 height 18
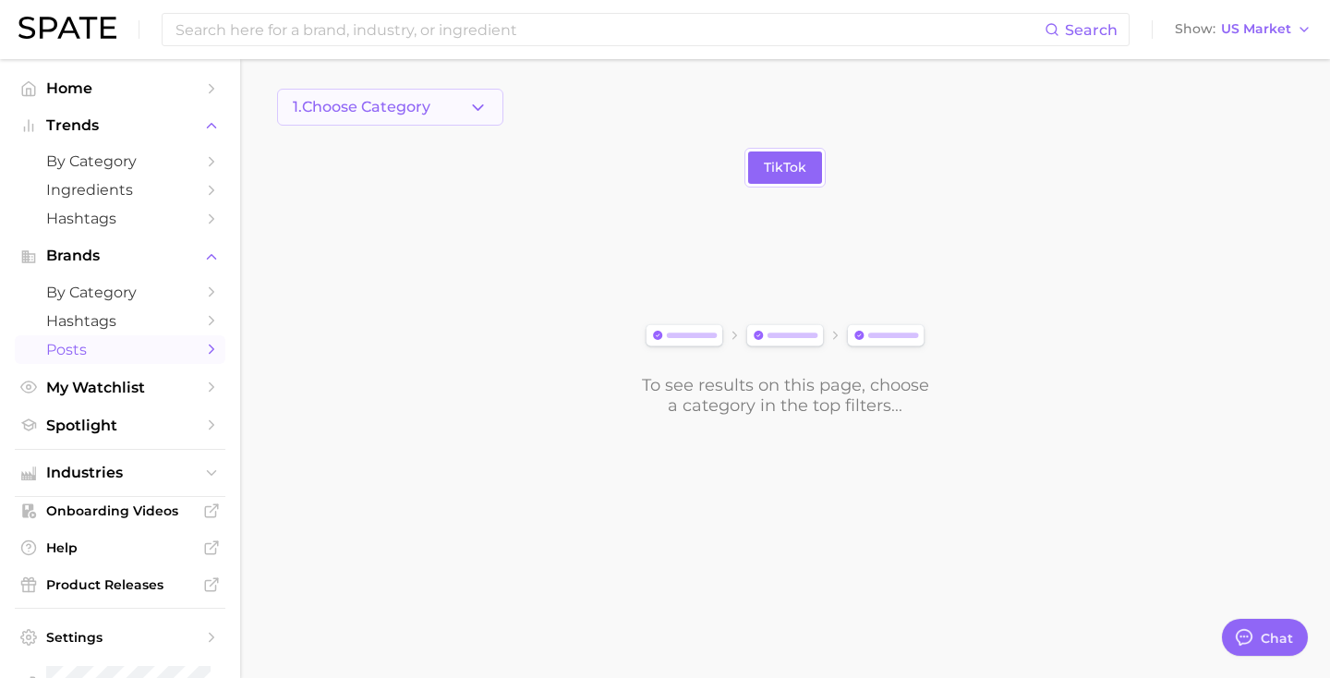
click at [421, 110] on span "1. Choose Category" at bounding box center [362, 107] width 138 height 17
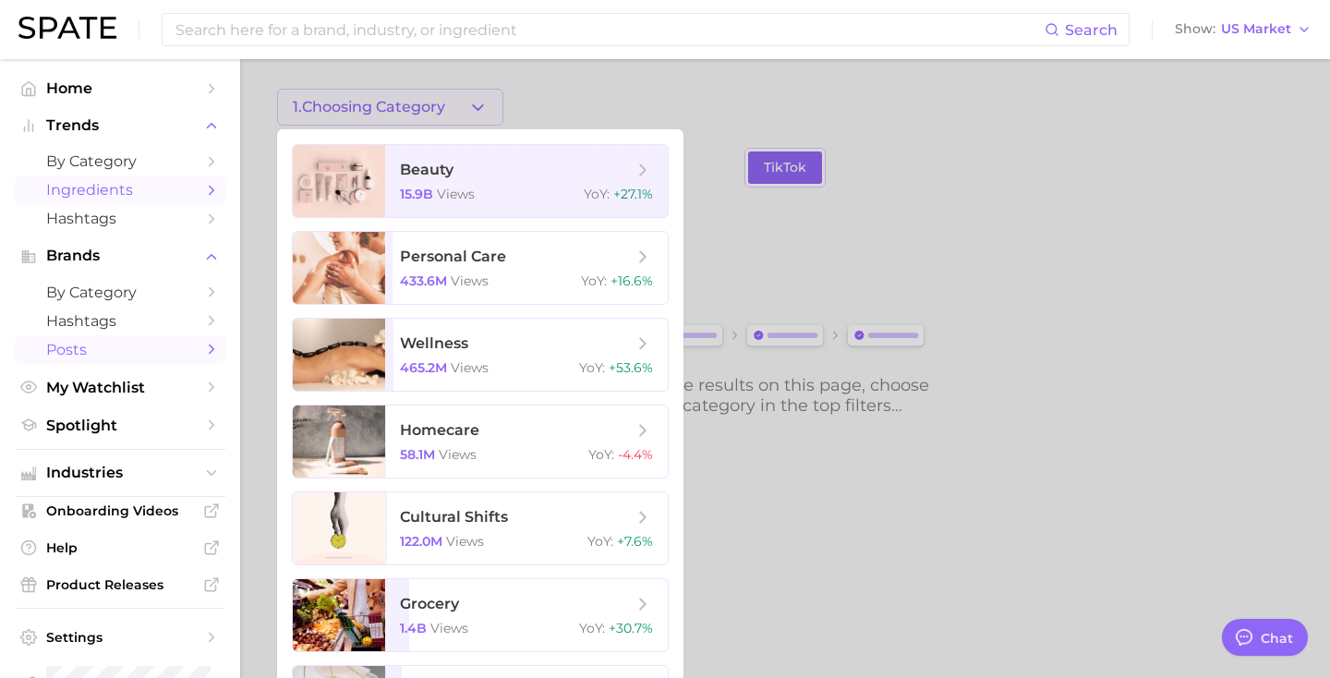
click at [115, 186] on span "Ingredients" at bounding box center [120, 190] width 148 height 18
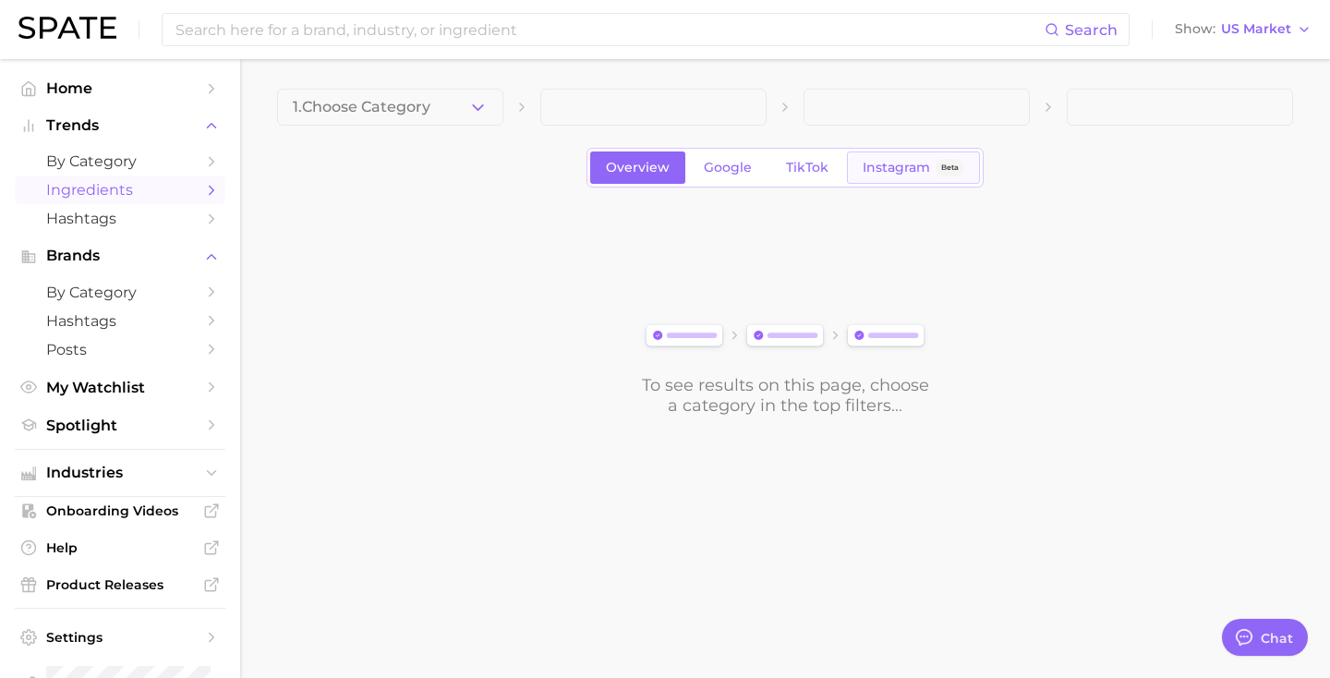
click at [917, 167] on span "Instagram" at bounding box center [895, 168] width 67 height 16
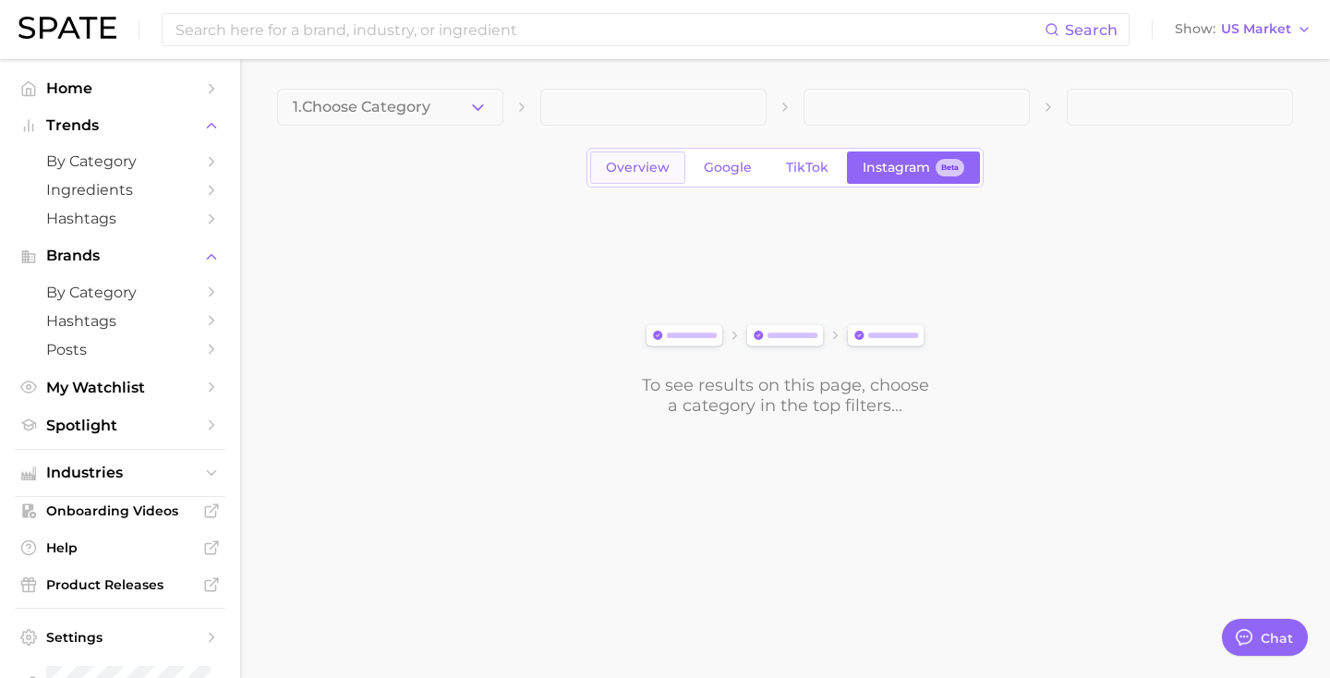
click at [665, 163] on span "Overview" at bounding box center [638, 168] width 64 height 16
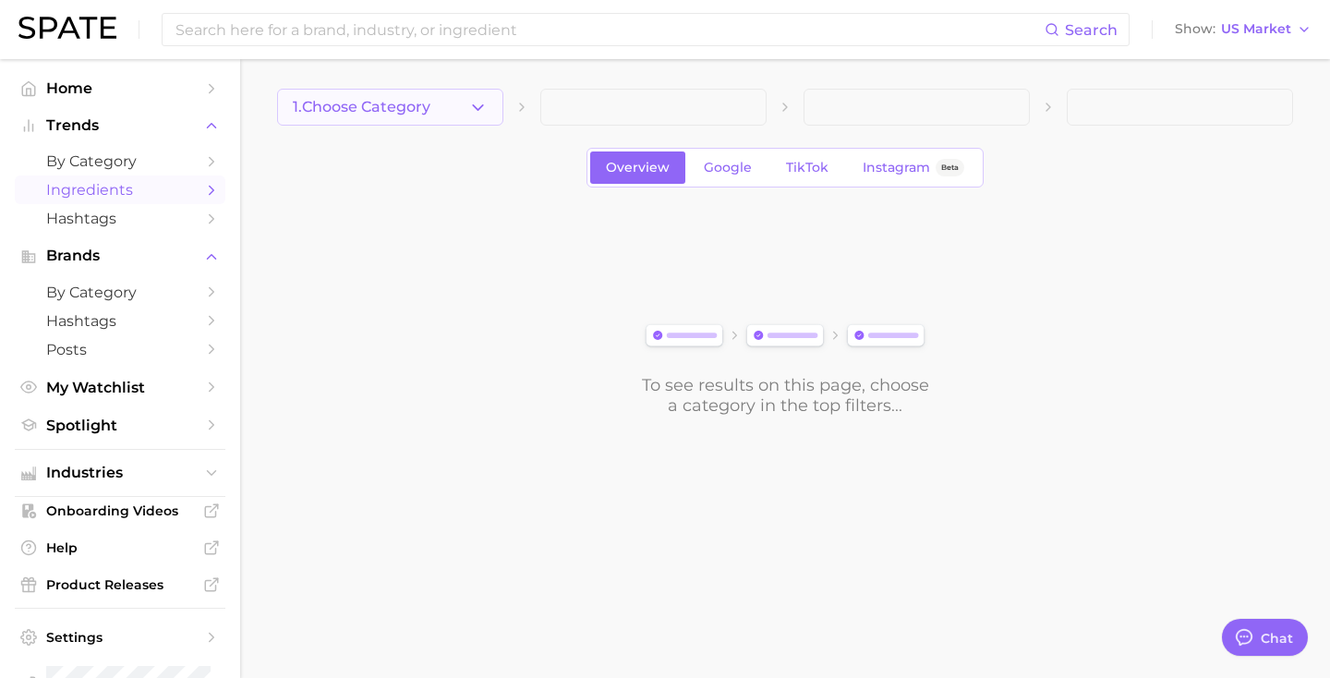
click at [446, 106] on button "1. Choose Category" at bounding box center [390, 107] width 226 height 37
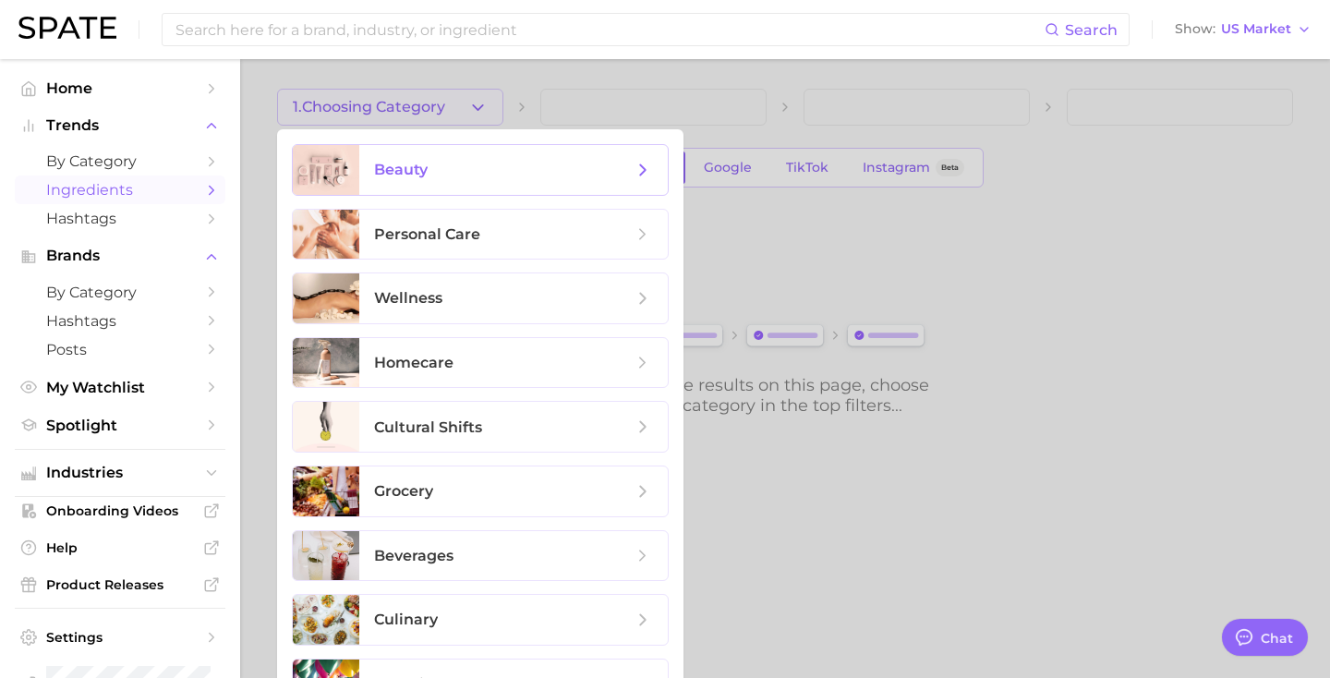
click at [450, 170] on span "beauty" at bounding box center [503, 170] width 259 height 20
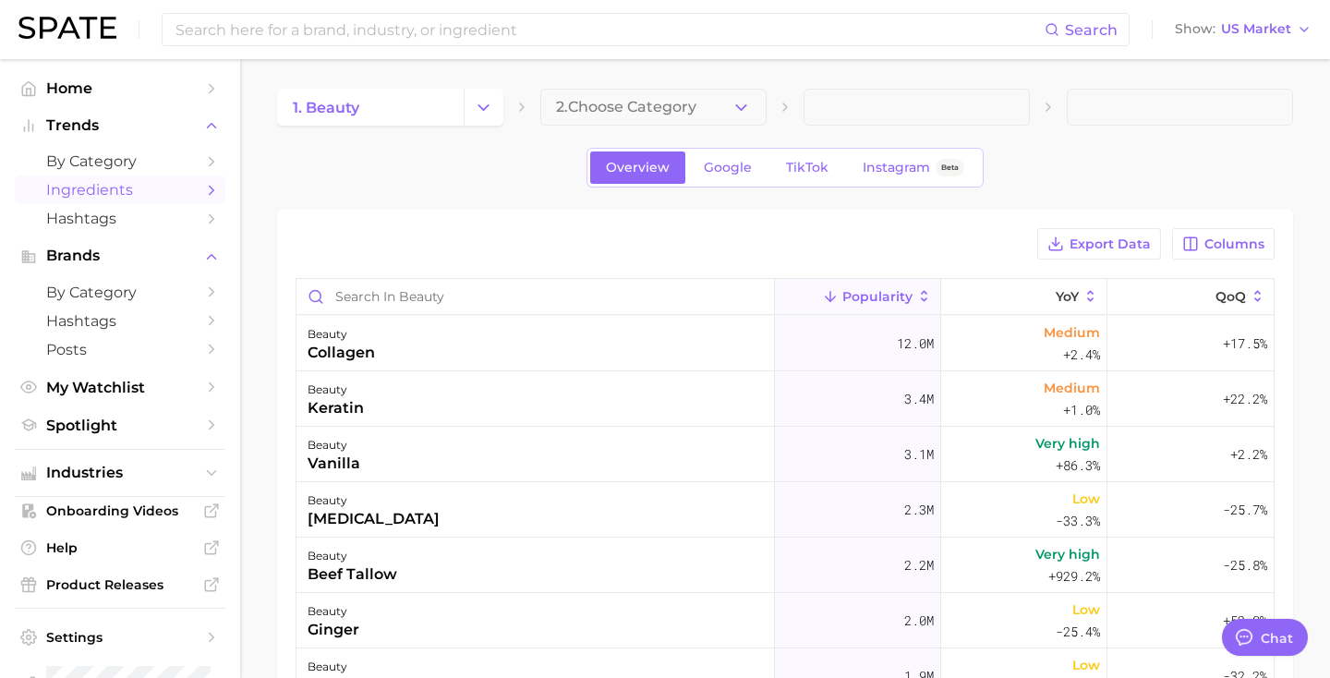
click at [862, 318] on div "12.0m" at bounding box center [858, 343] width 166 height 55
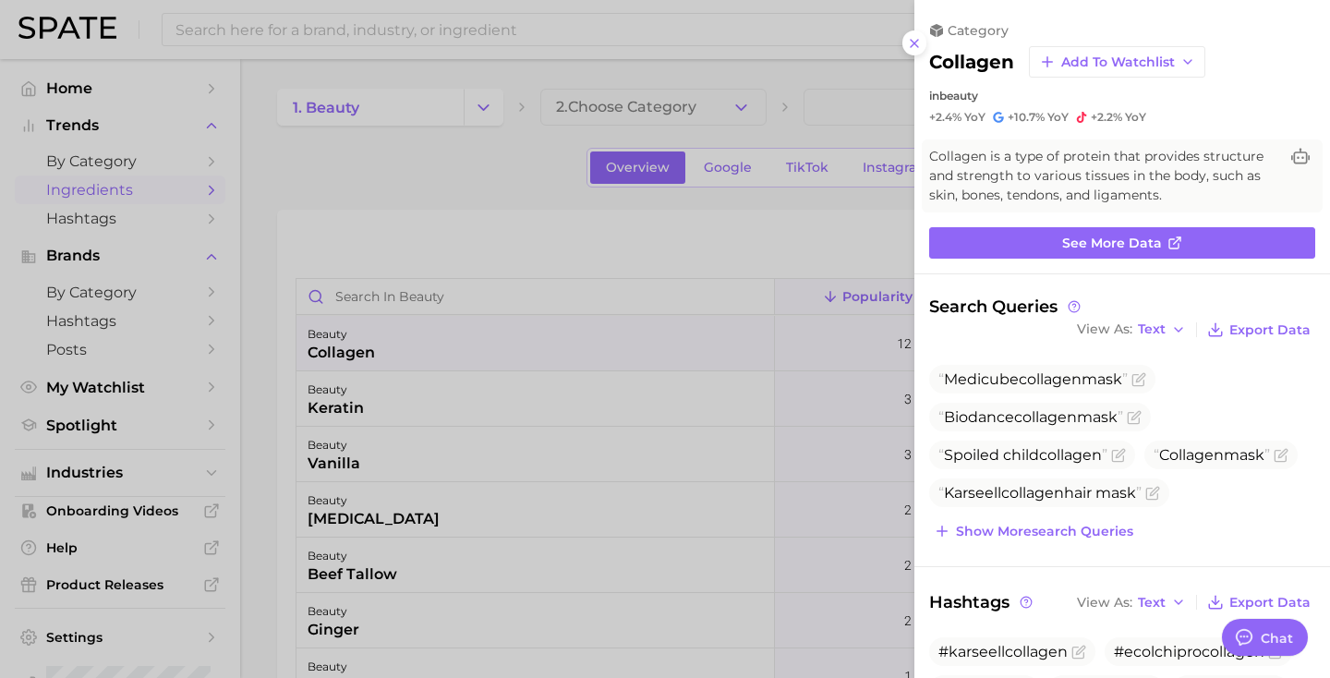
click at [453, 201] on div at bounding box center [665, 339] width 1330 height 678
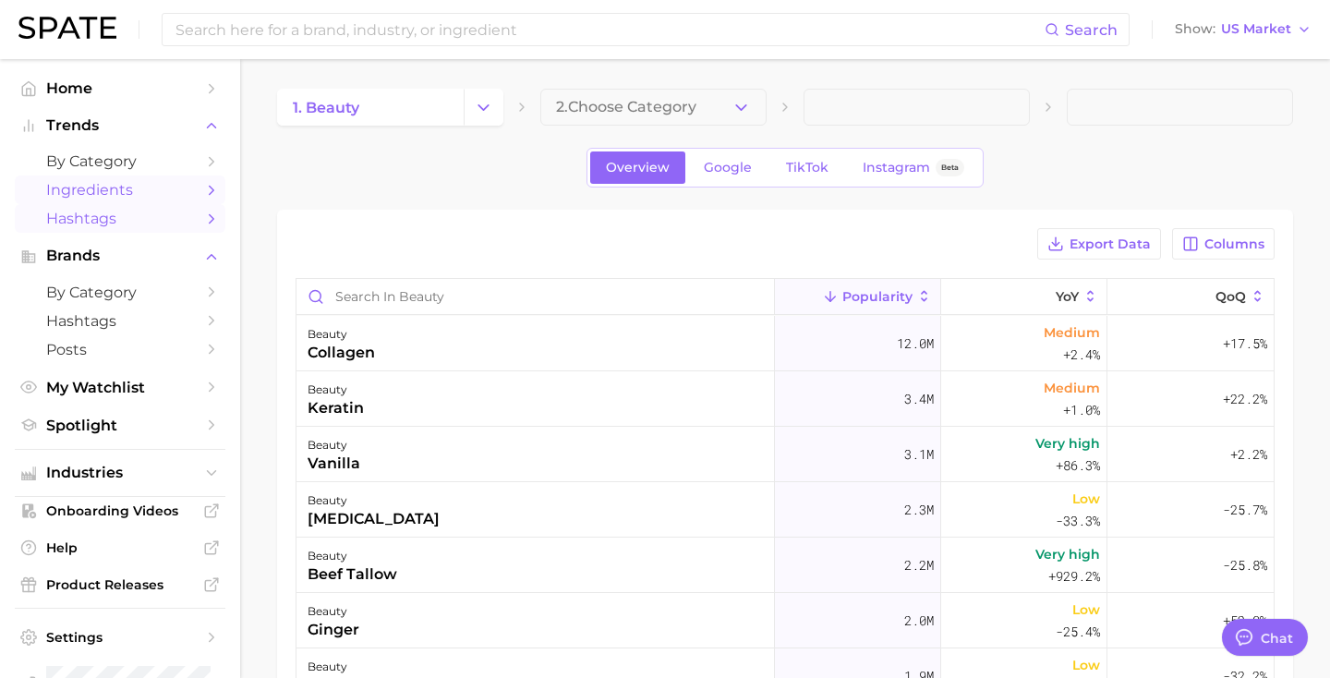
click at [144, 227] on span "Hashtags" at bounding box center [120, 219] width 148 height 18
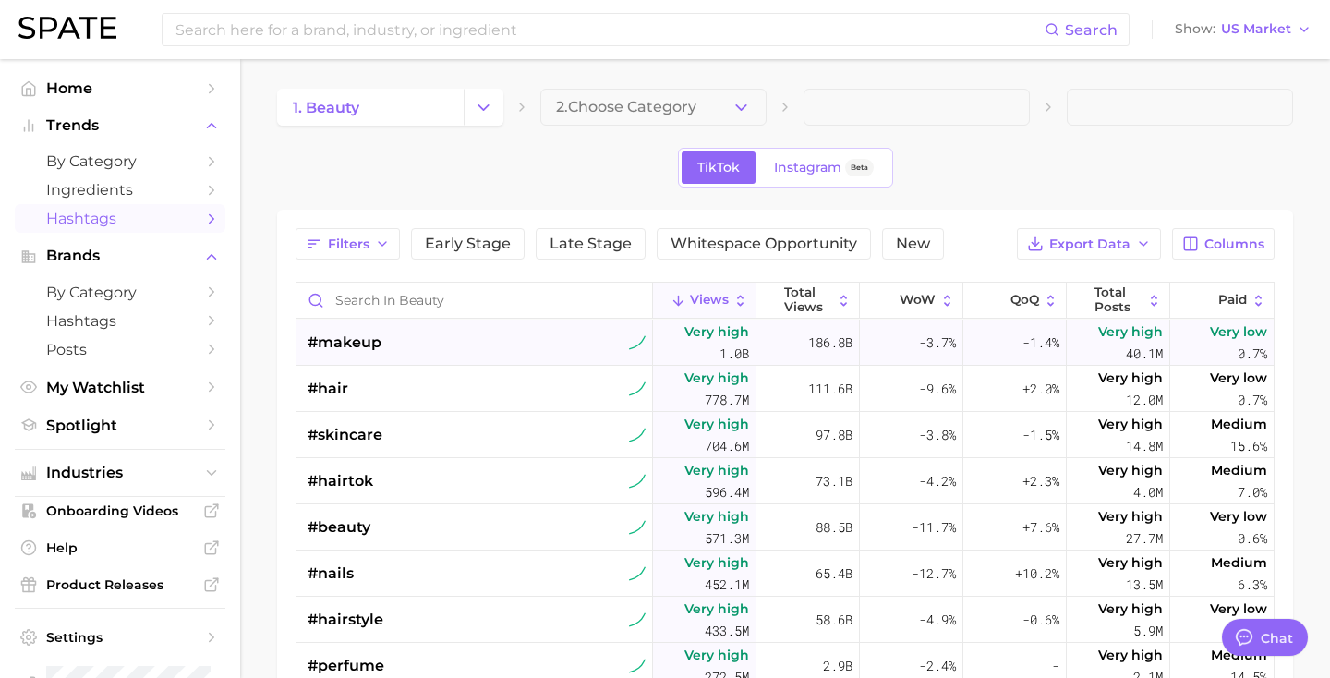
click at [590, 354] on div "#makeup" at bounding box center [476, 342] width 338 height 46
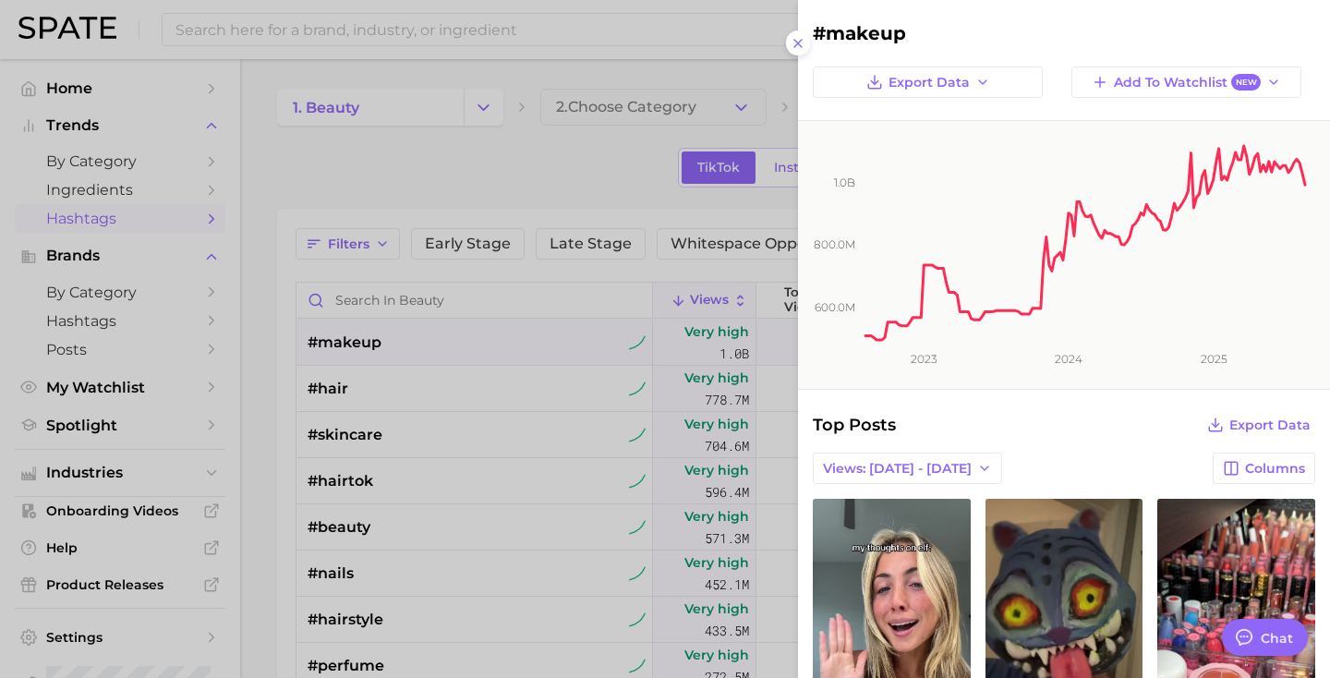
click at [534, 154] on div at bounding box center [665, 339] width 1330 height 678
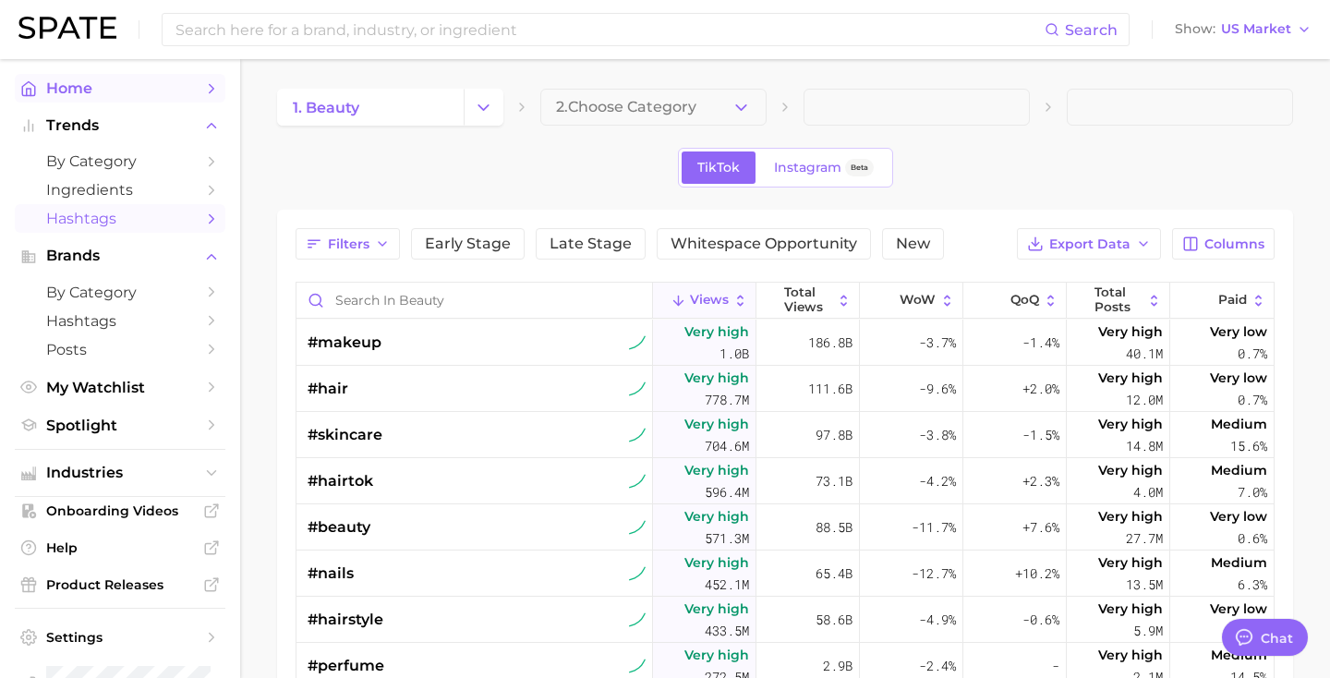
click at [95, 90] on span "Home" at bounding box center [120, 88] width 148 height 18
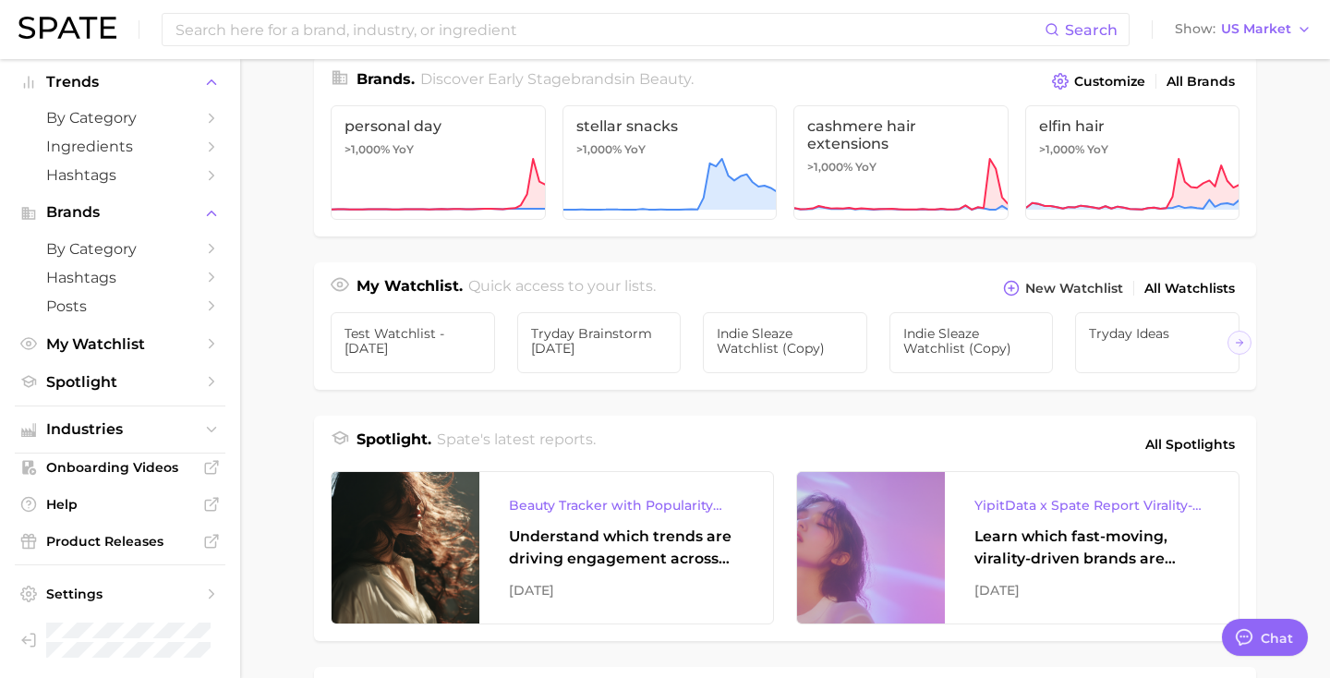
scroll to position [424, 0]
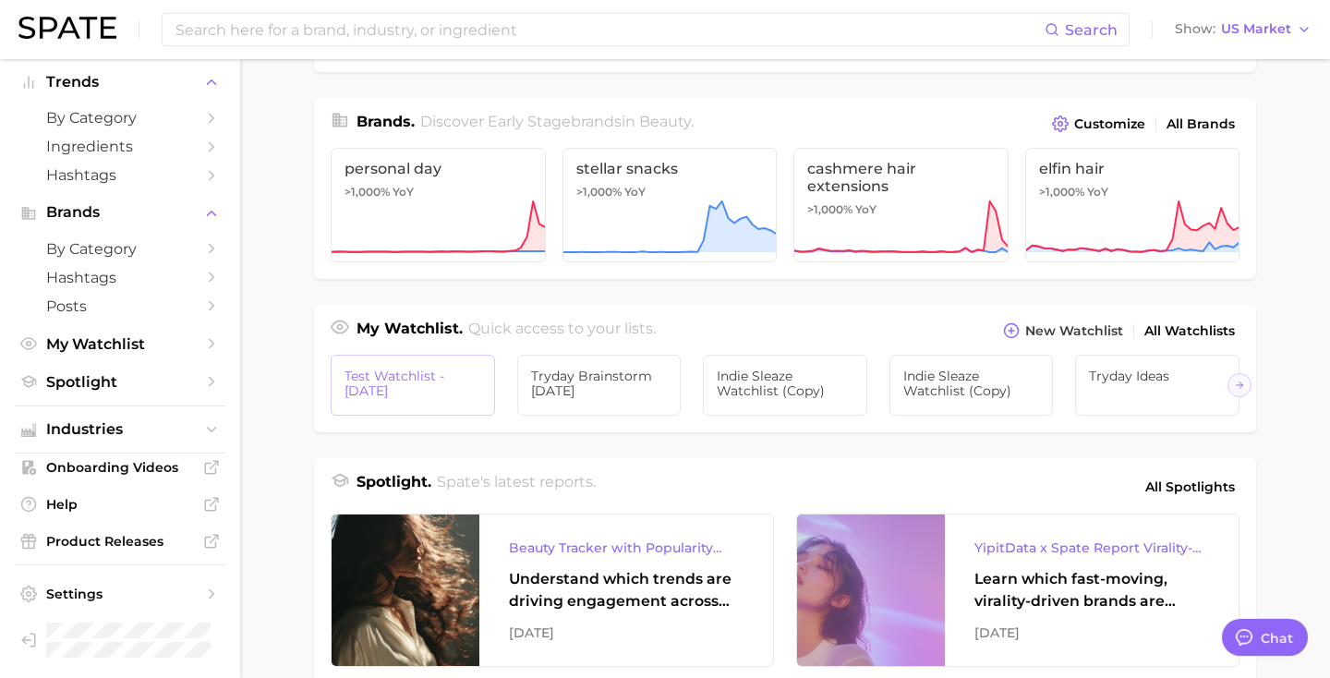
click at [399, 371] on span "Test Watchlist - [DATE]" at bounding box center [412, 383] width 137 height 30
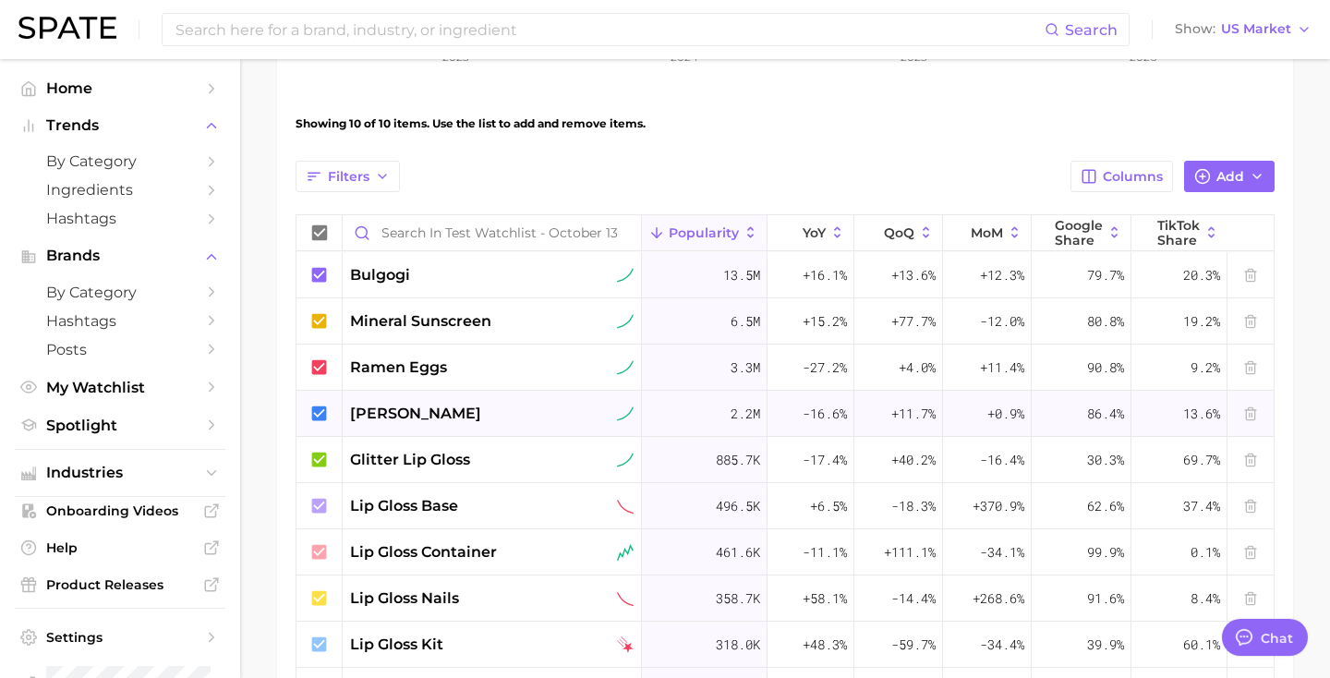
scroll to position [570, 0]
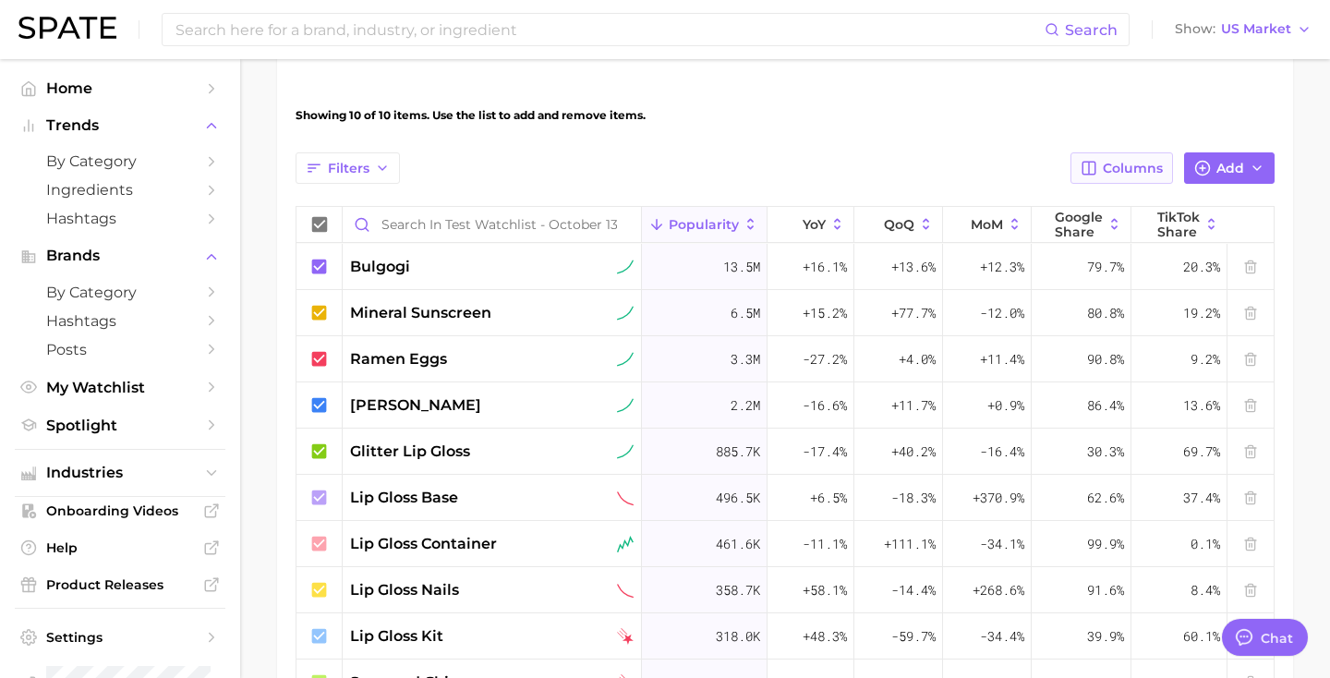
click at [1126, 170] on span "Columns" at bounding box center [1132, 169] width 60 height 16
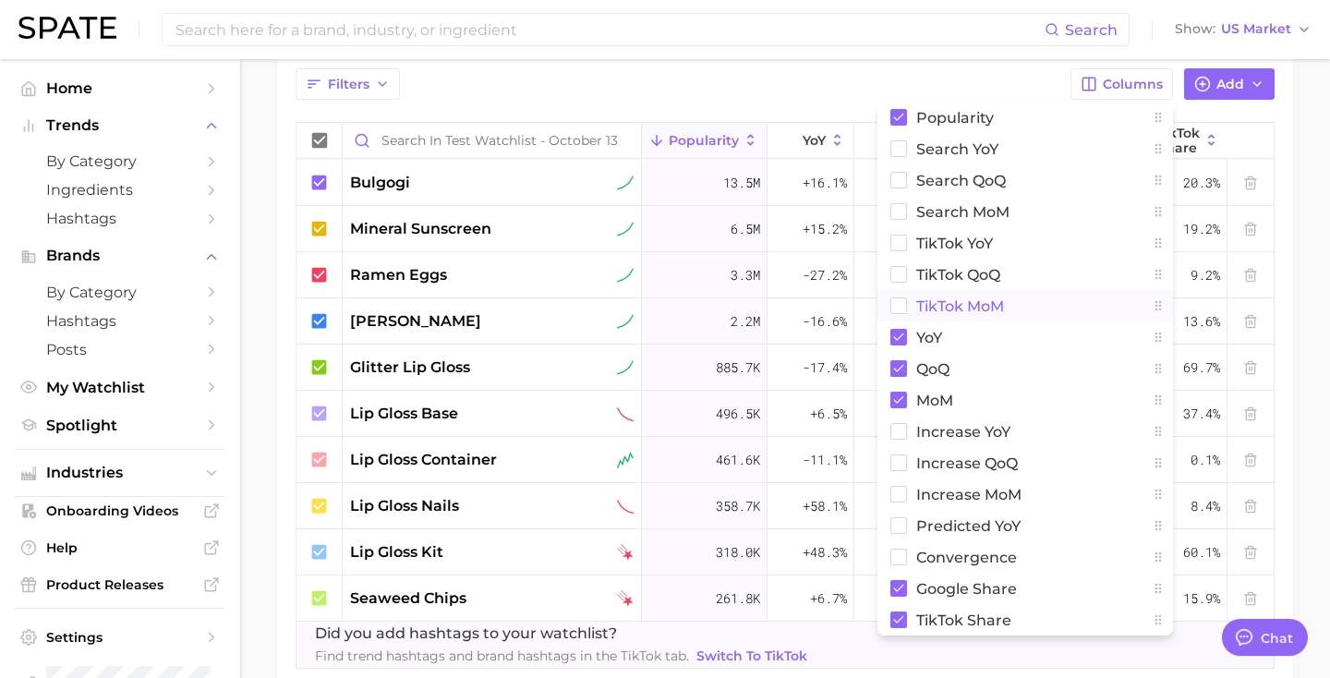
scroll to position [657, 0]
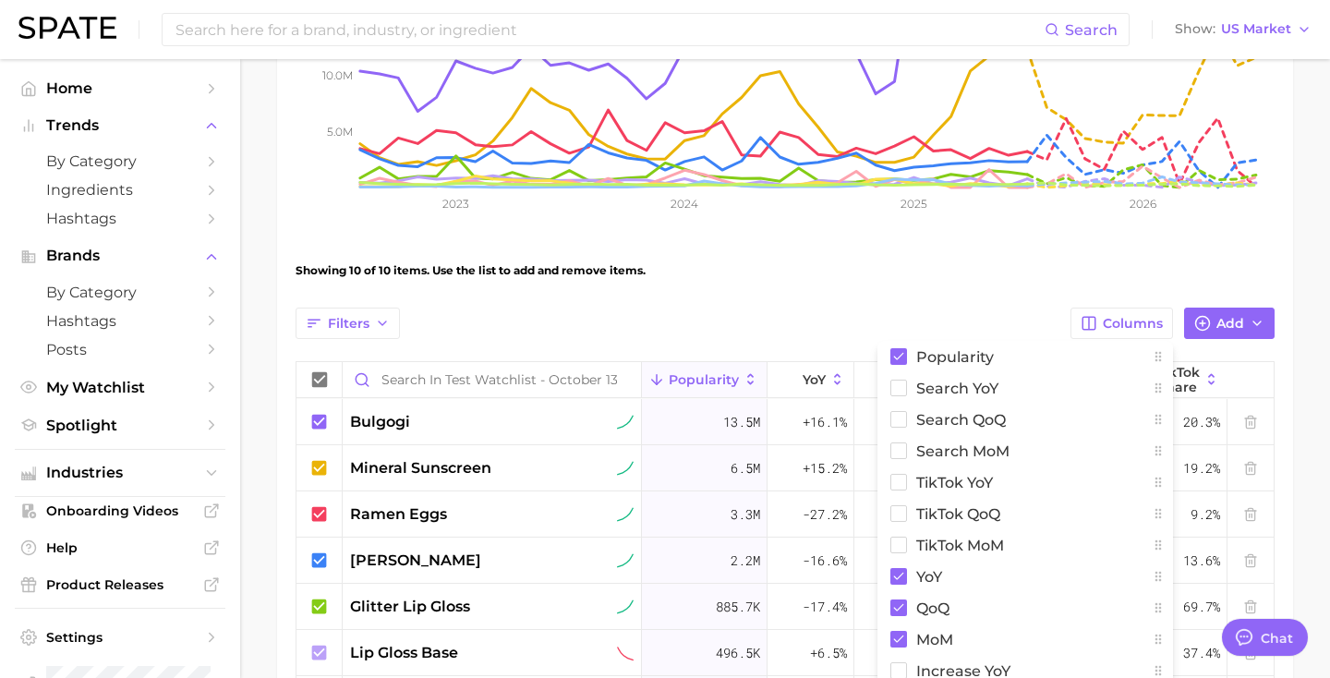
click at [877, 309] on div "Filters Columns Popularity Search YoY Search QoQ Search MoM TikTok YoY TikTok Q…" at bounding box center [784, 322] width 979 height 31
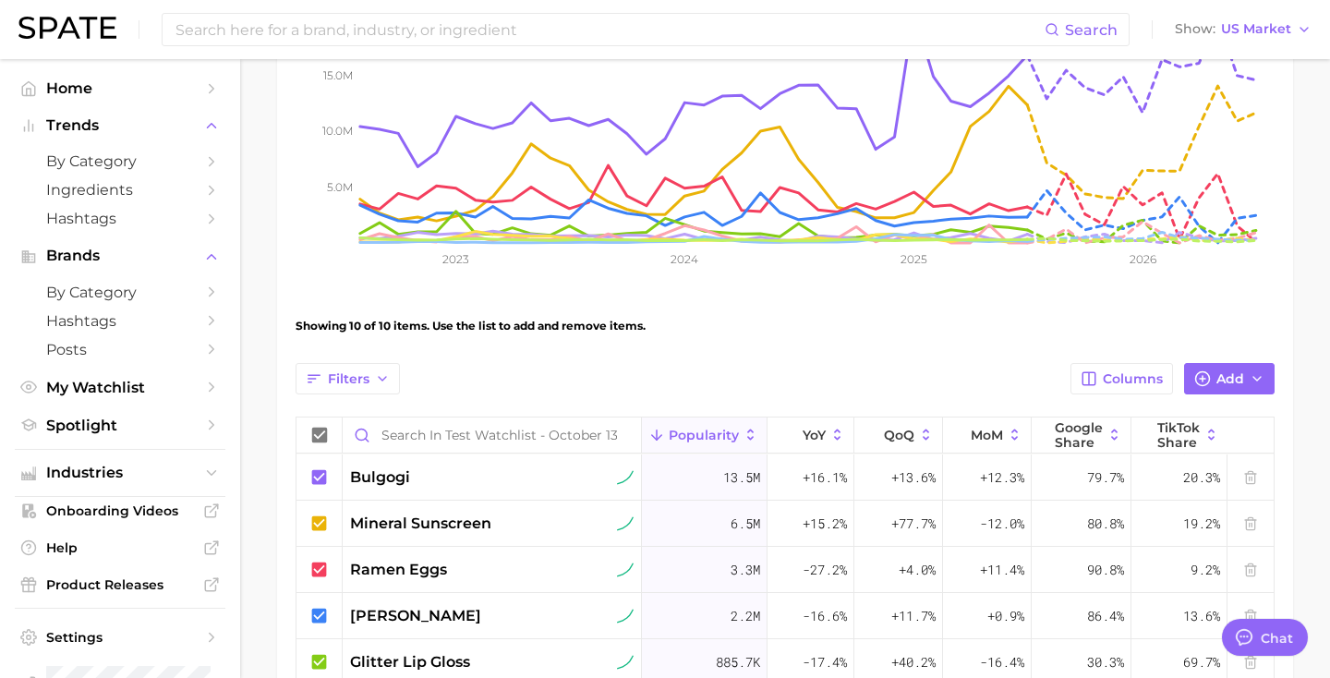
scroll to position [371, 0]
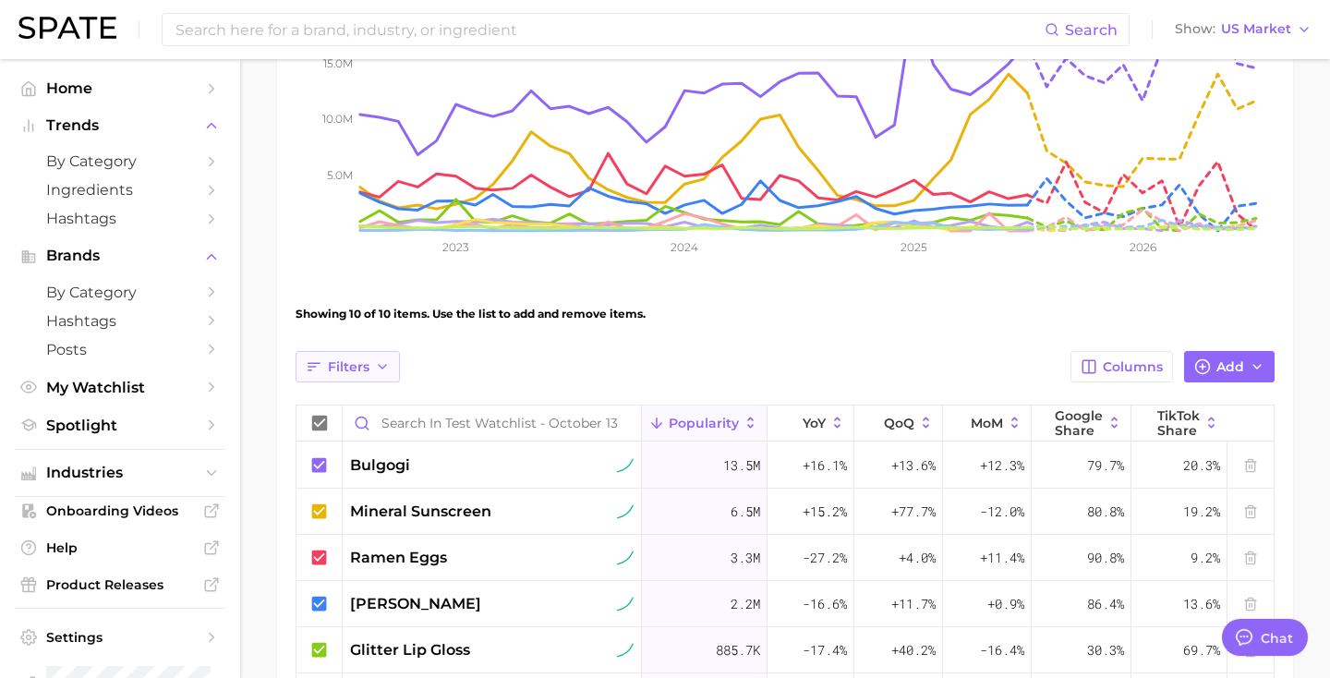
click at [352, 355] on button "Filters" at bounding box center [347, 366] width 104 height 31
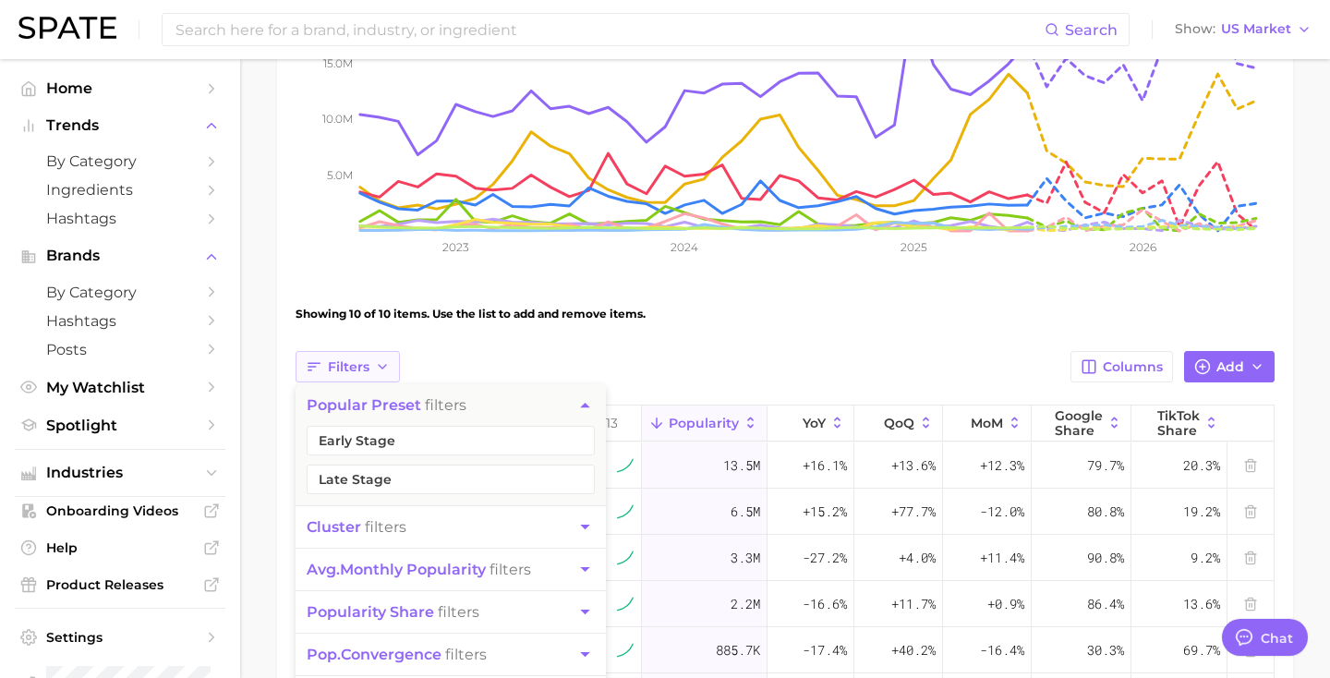
click at [353, 356] on button "Filters" at bounding box center [347, 366] width 104 height 31
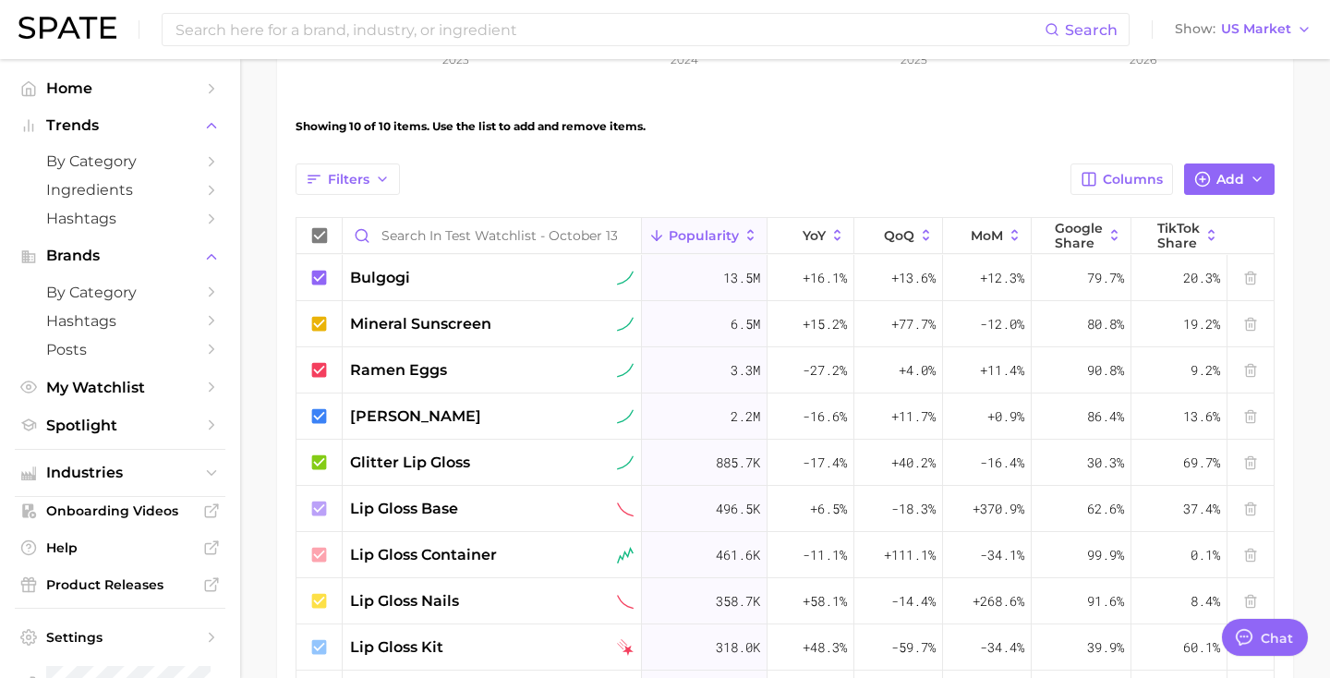
scroll to position [504, 0]
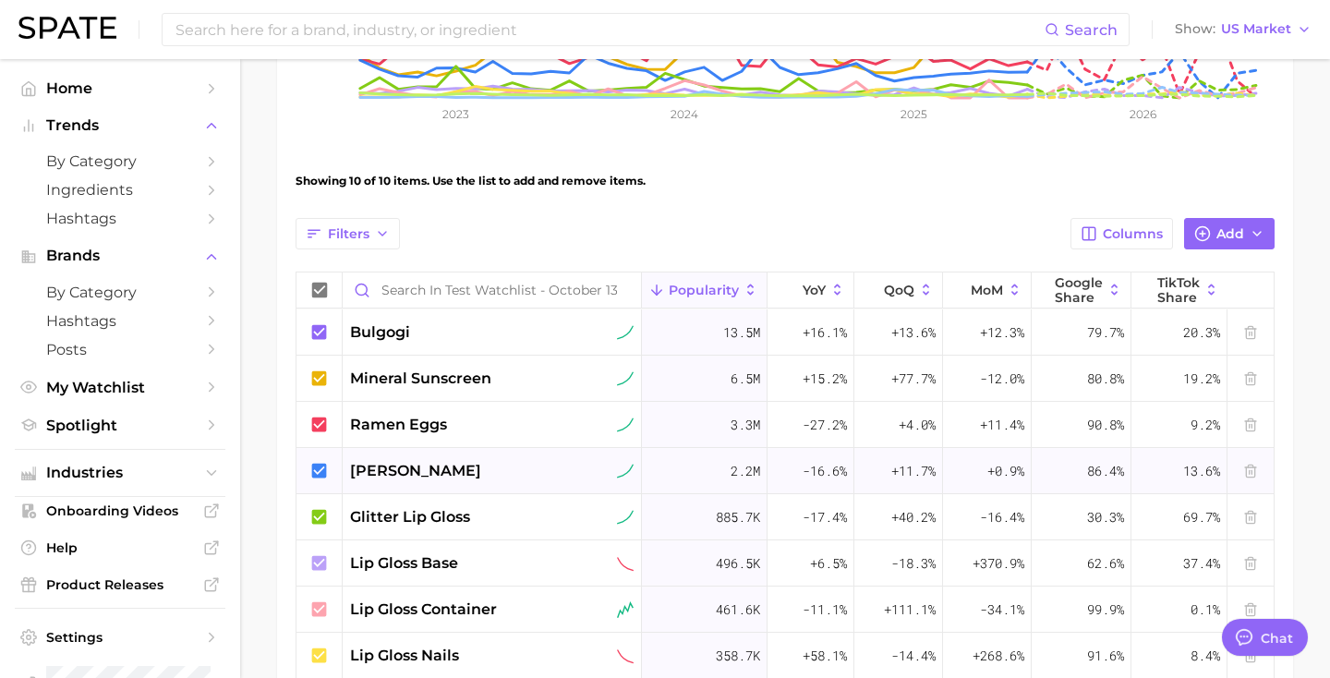
click at [732, 479] on span "2.2m" at bounding box center [745, 471] width 30 height 22
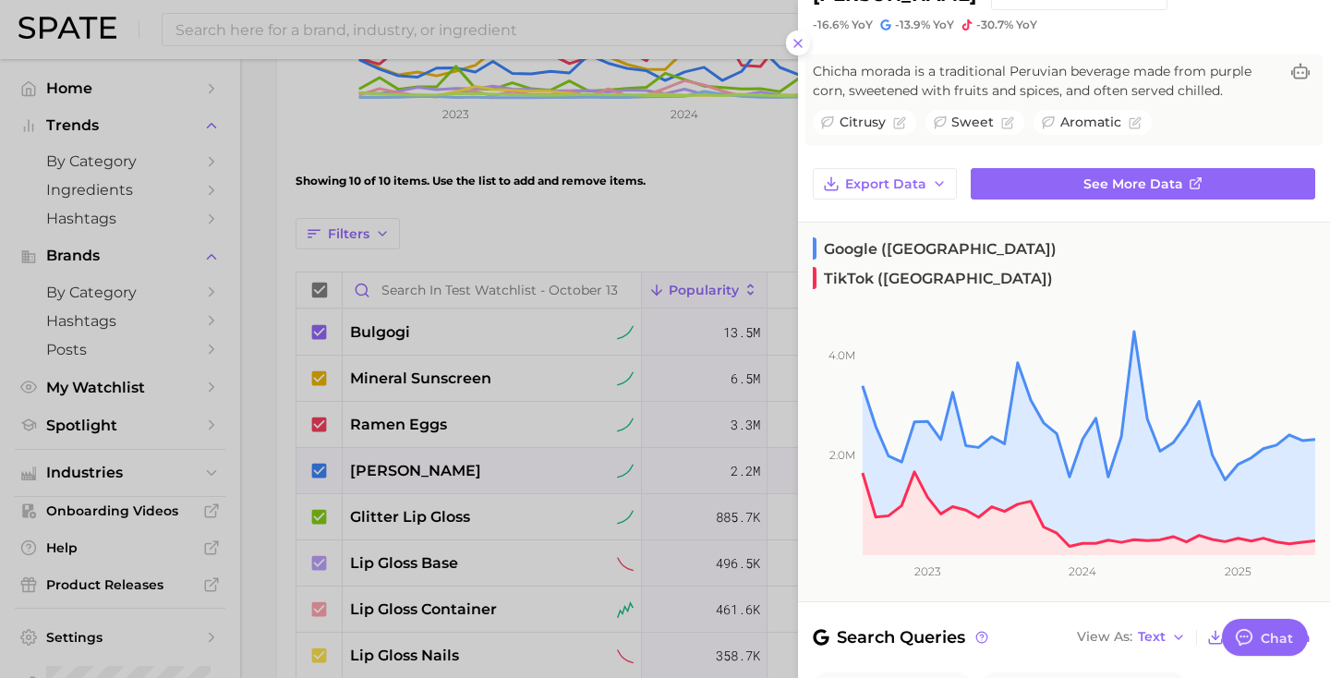
scroll to position [0, 0]
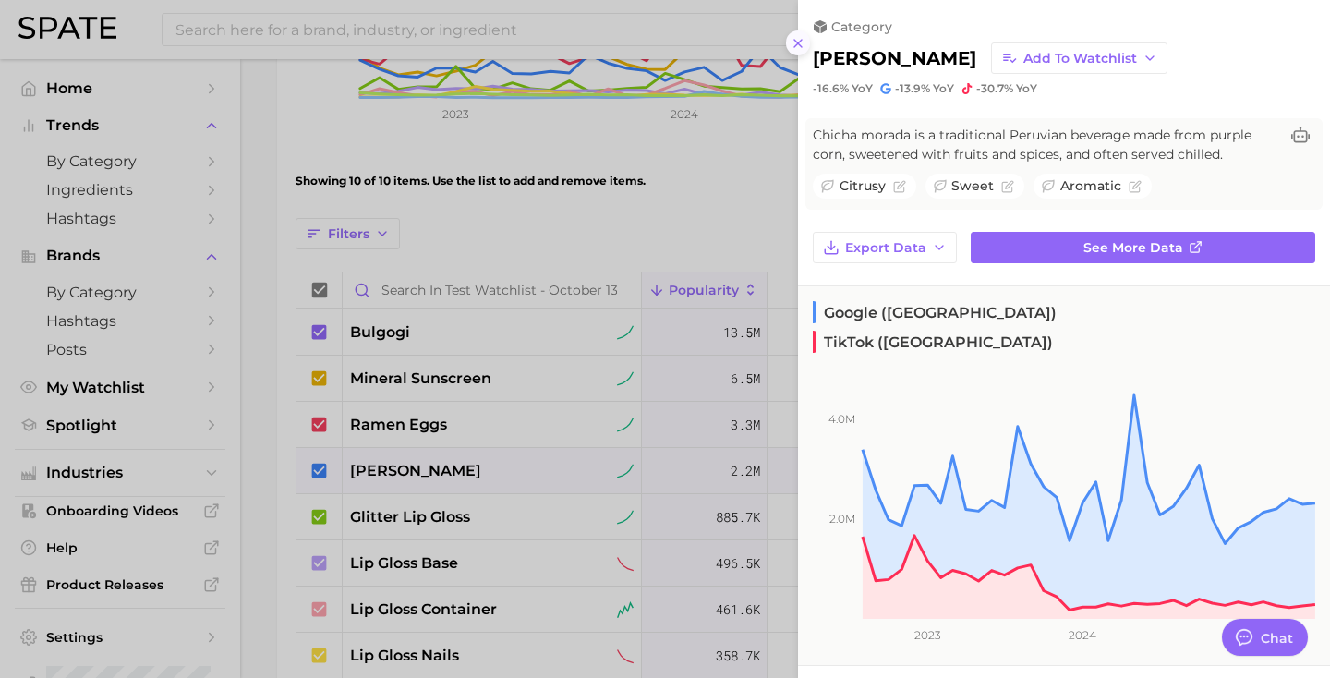
click at [794, 49] on icon at bounding box center [797, 43] width 15 height 15
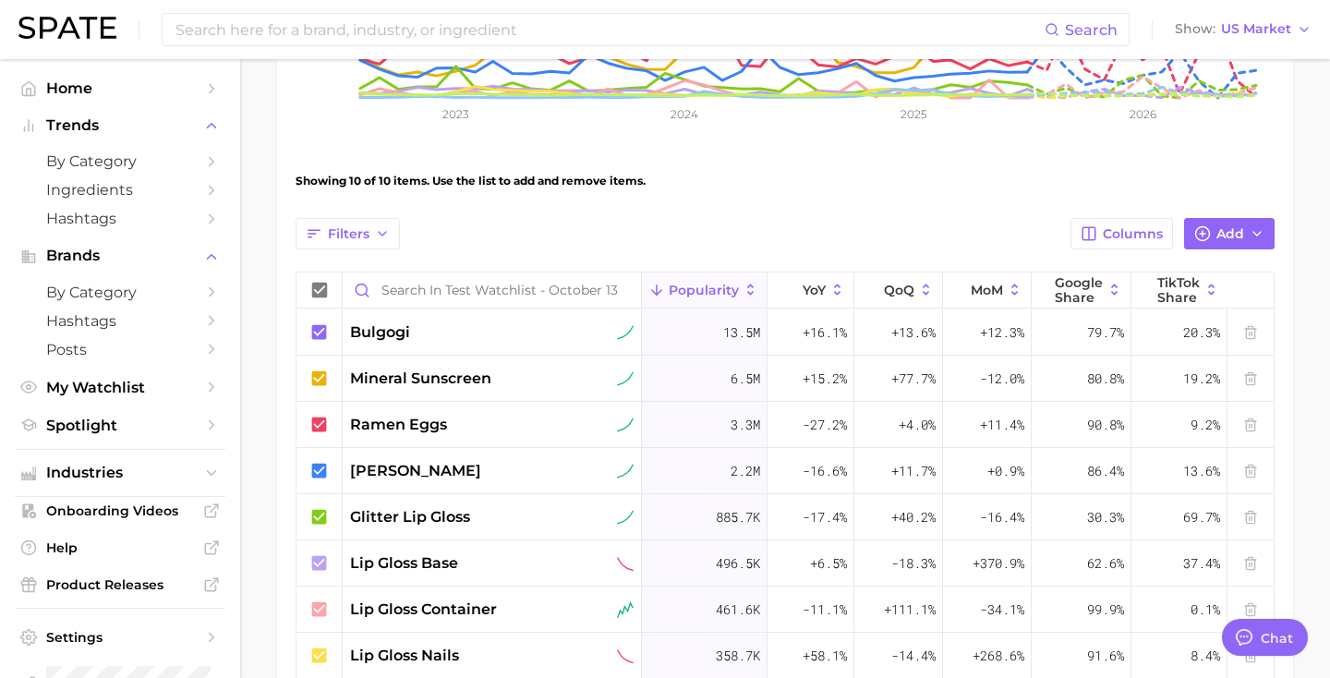
click at [642, 180] on div "Showing 10 of 10 items. Use the list to add and remove items." at bounding box center [784, 181] width 979 height 52
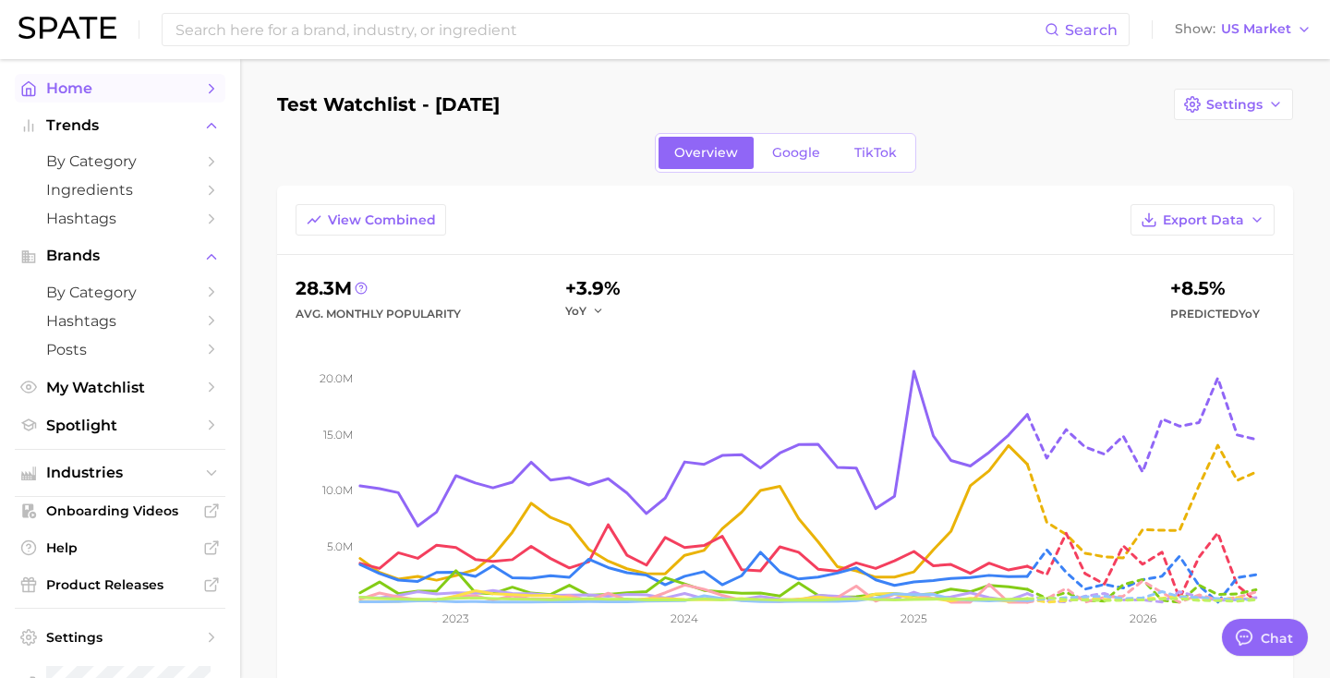
click at [158, 82] on span "Home" at bounding box center [120, 88] width 148 height 18
